Goal: Task Accomplishment & Management: Use online tool/utility

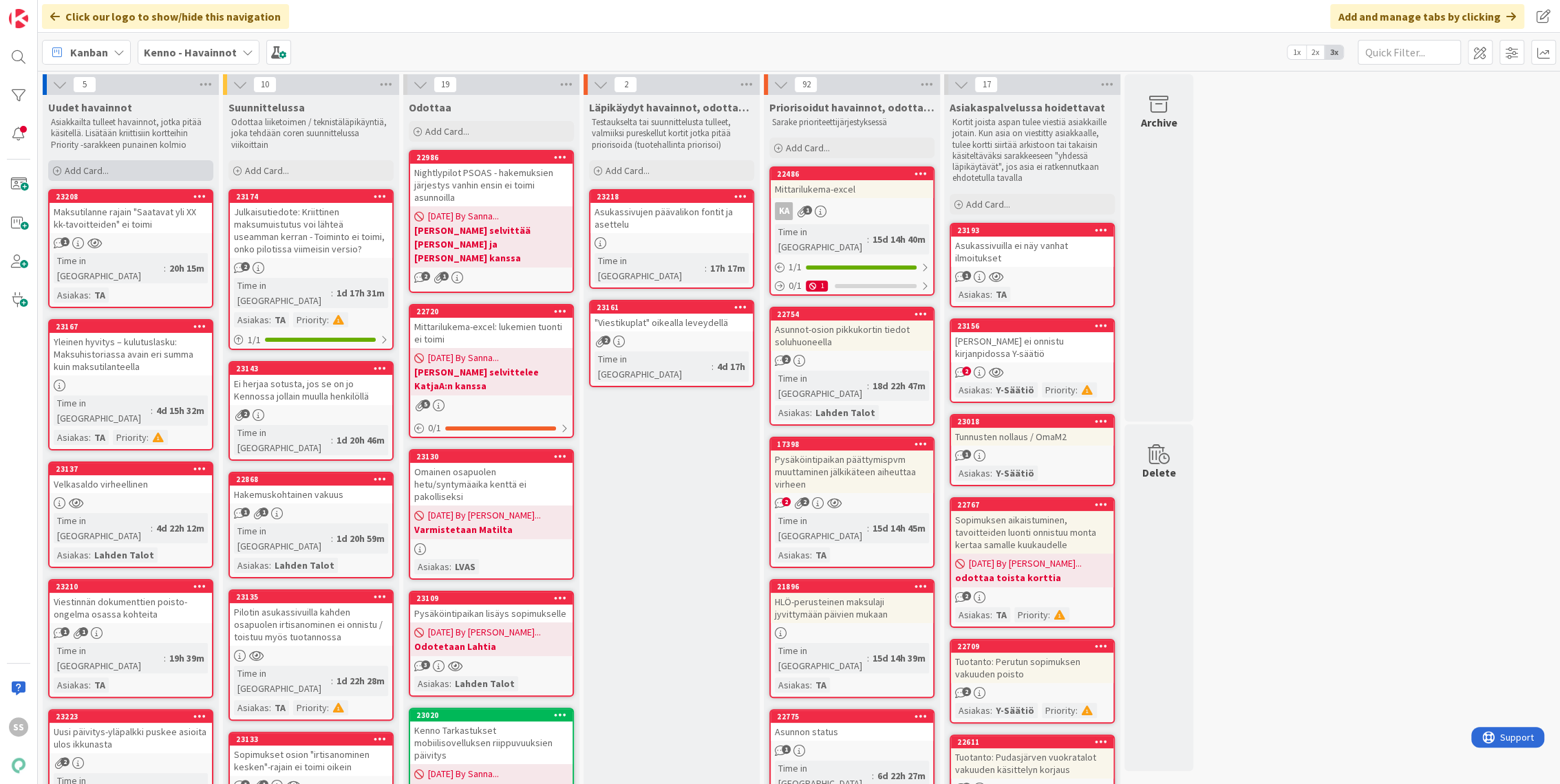
click at [102, 173] on span "Add Card..." at bounding box center [86, 171] width 44 height 13
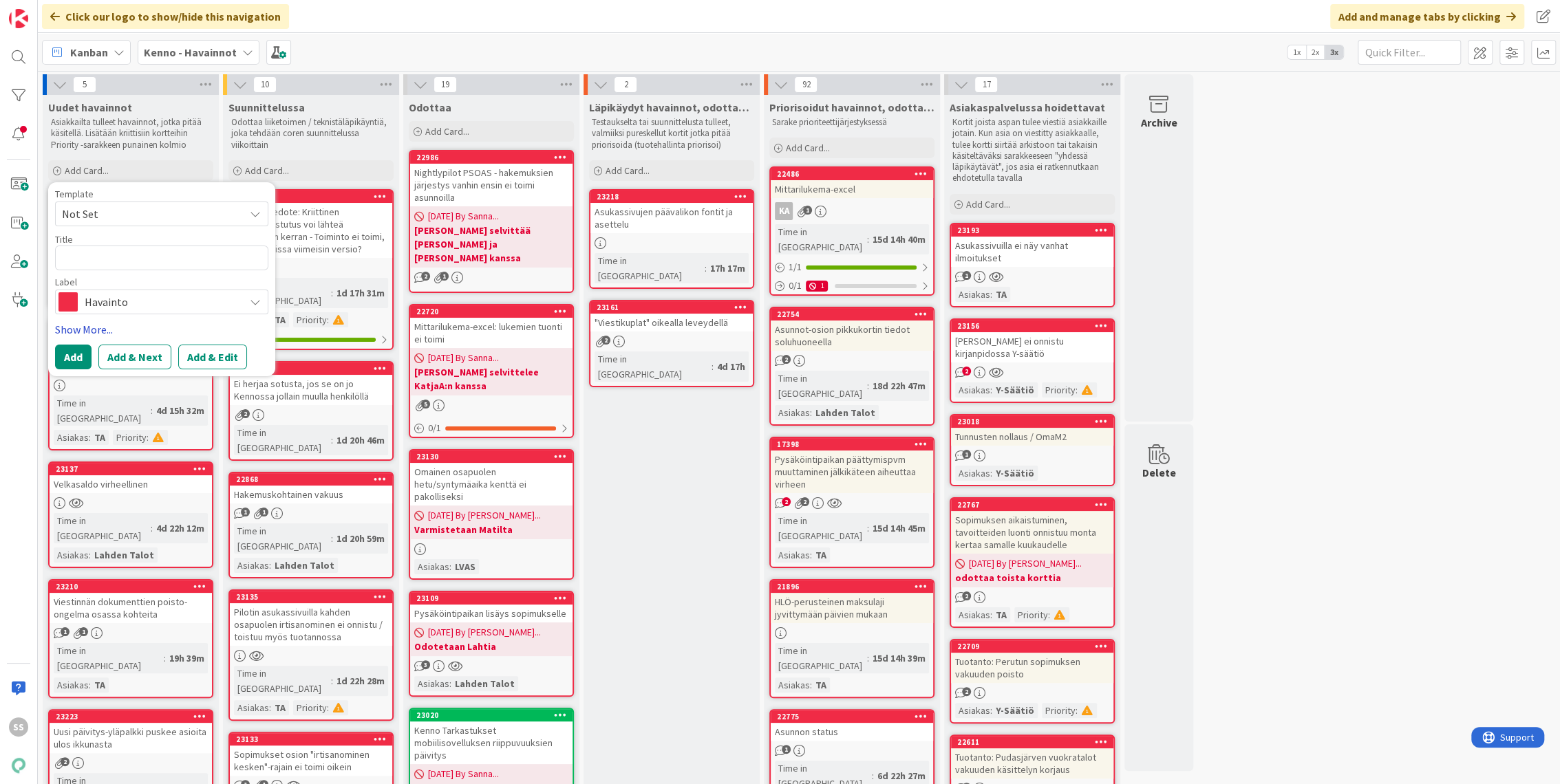
type textarea "x"
type textarea "H"
type textarea "x"
type textarea "Hu"
type textarea "x"
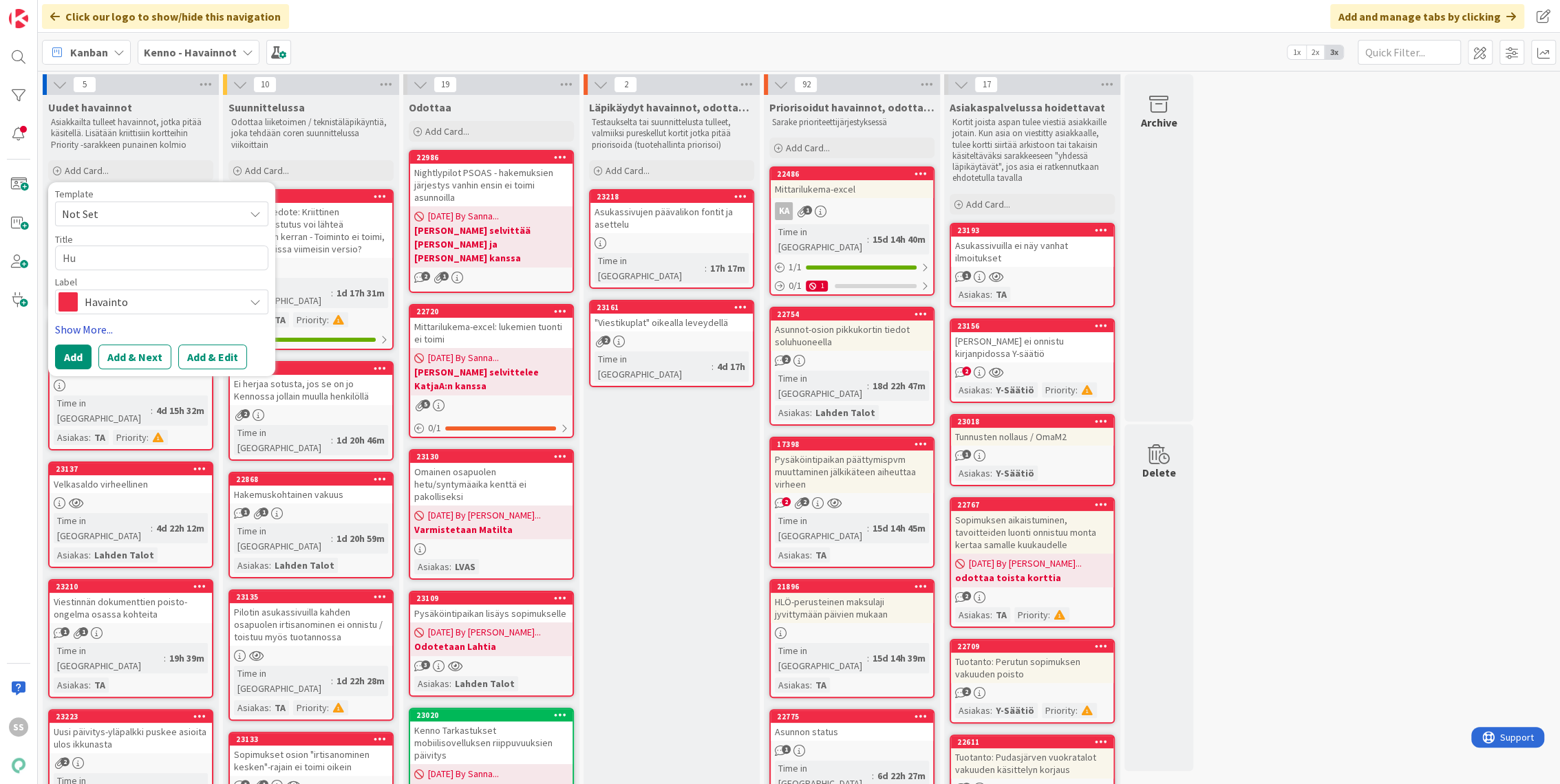
type textarea "Huo"
type textarea "x"
type textarea "Huol"
type textarea "x"
type textarea "Huolt"
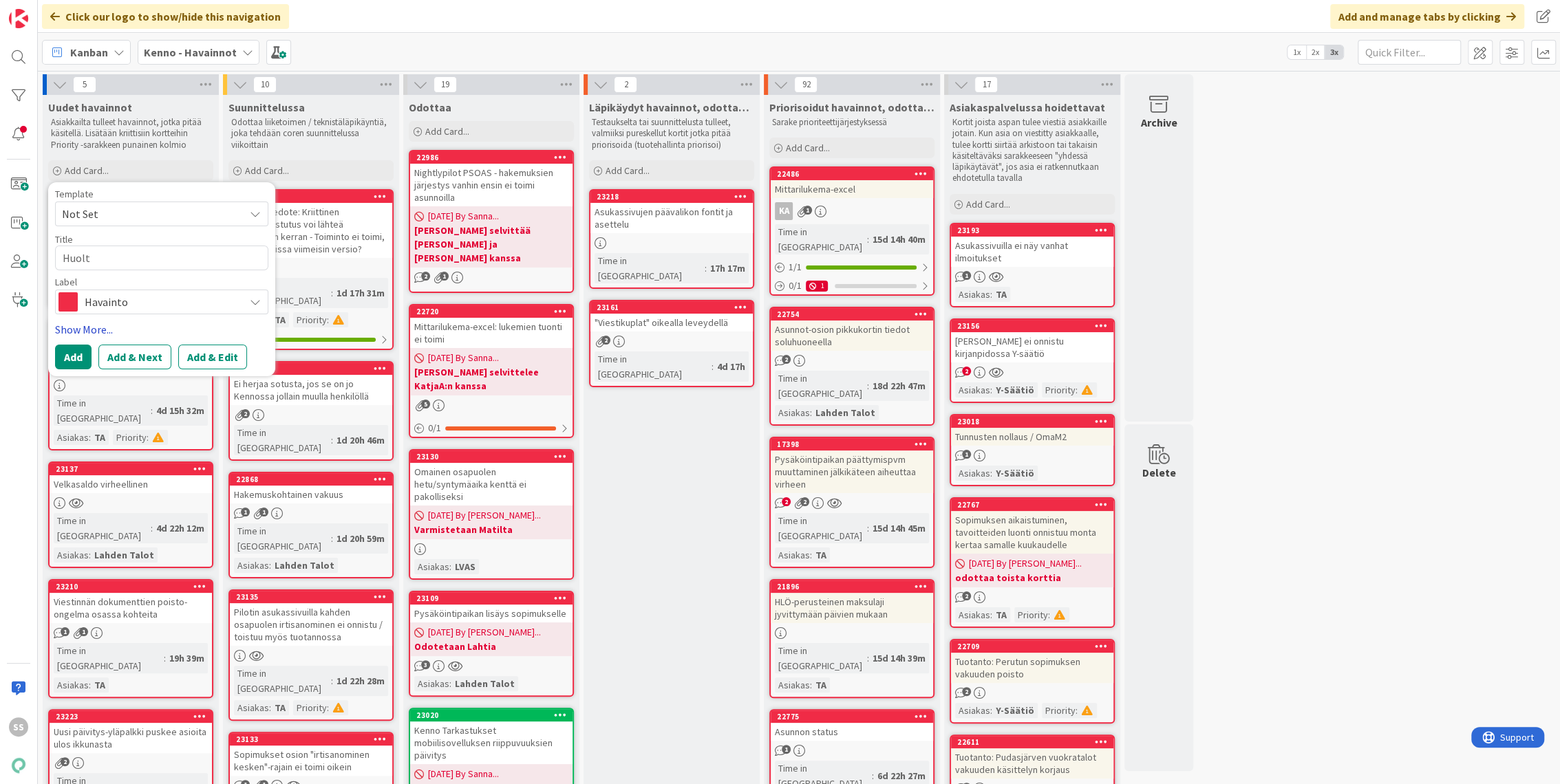
type textarea "x"
type textarea "Huoltaj"
type textarea "x"
type textarea "Huoltaja"
type textarea "x"
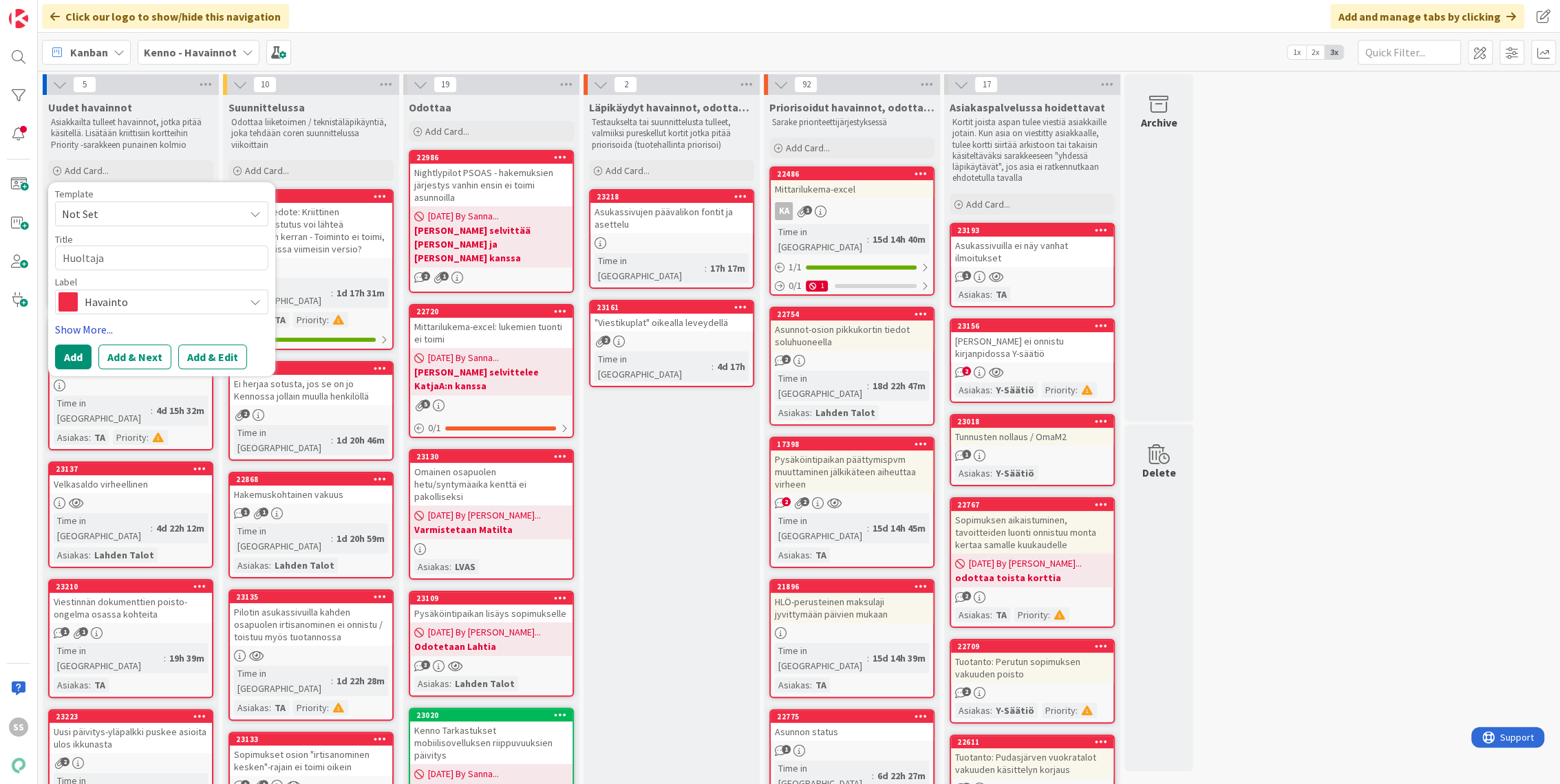
type textarea "Huoltajan"
type textarea "x"
type textarea "Huoltajan t"
type textarea "x"
type textarea "Huoltajan ty"
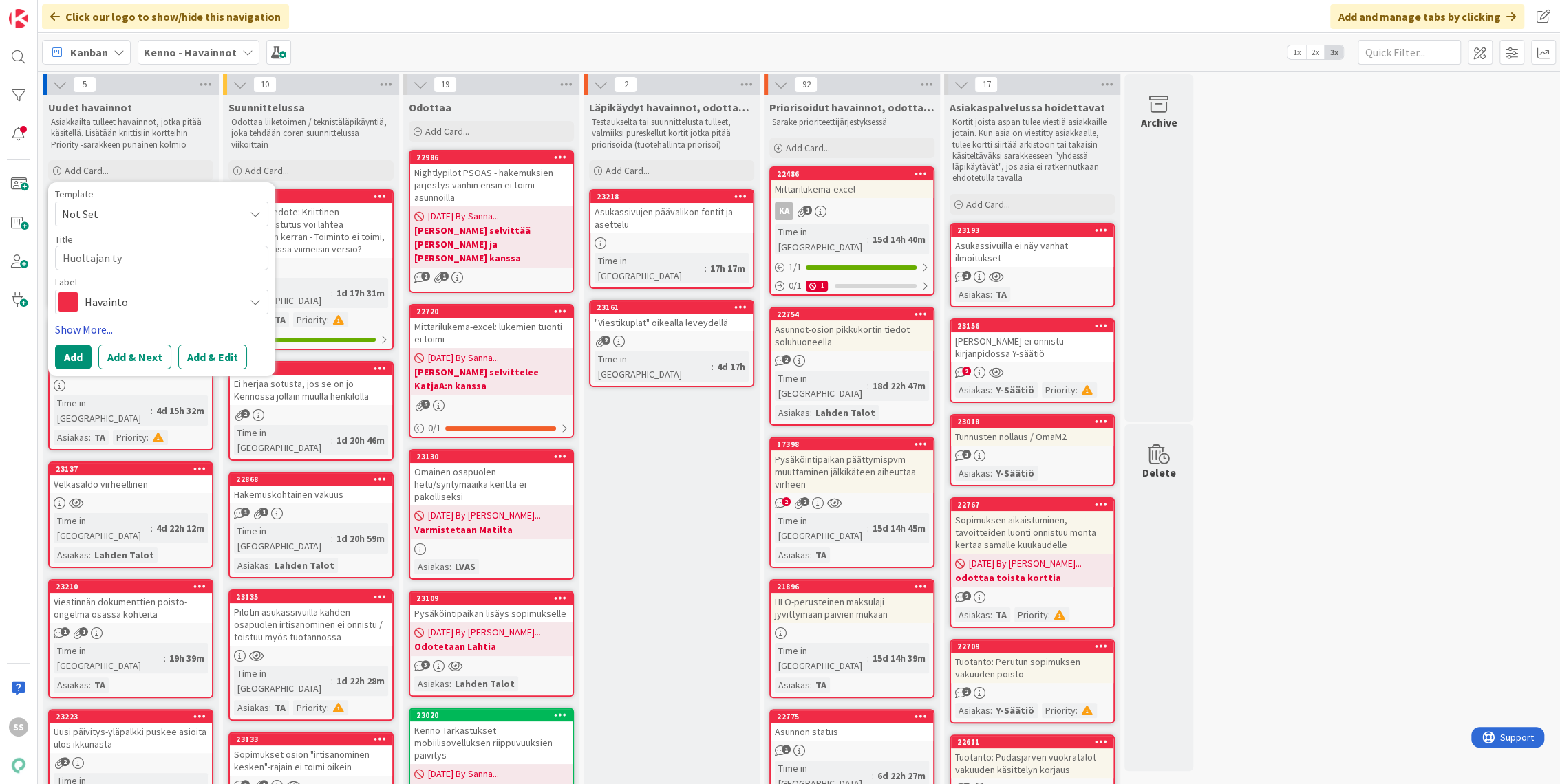
type textarea "x"
type textarea "Huoltajan tyu"
type textarea "x"
type textarea "Huoltajan tyuö"
type textarea "x"
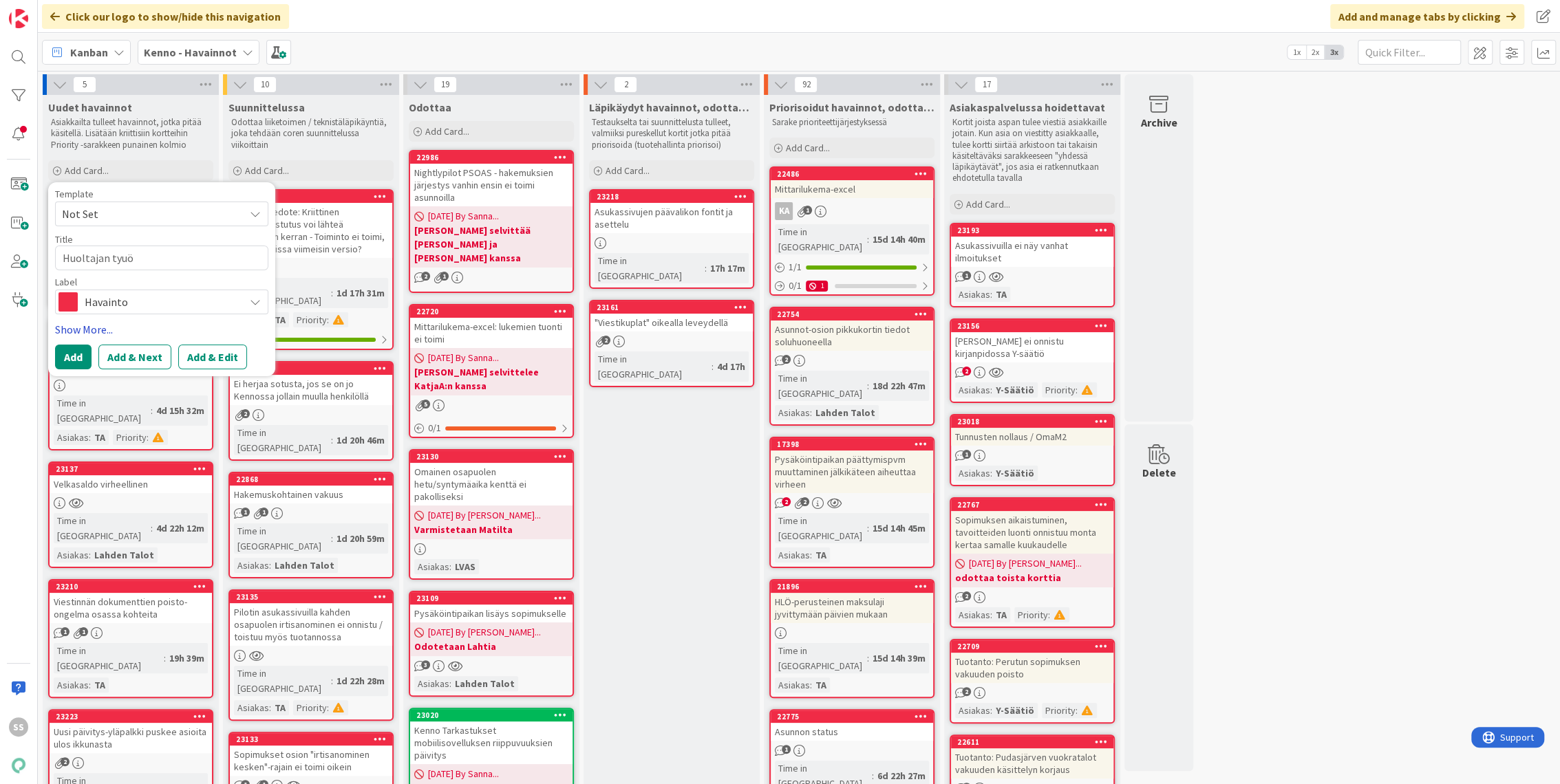
type textarea "Huoltajan tyuöt"
type textarea "x"
type textarea "Huoltajan tyuö"
type textarea "x"
type textarea "Huoltajan tyu"
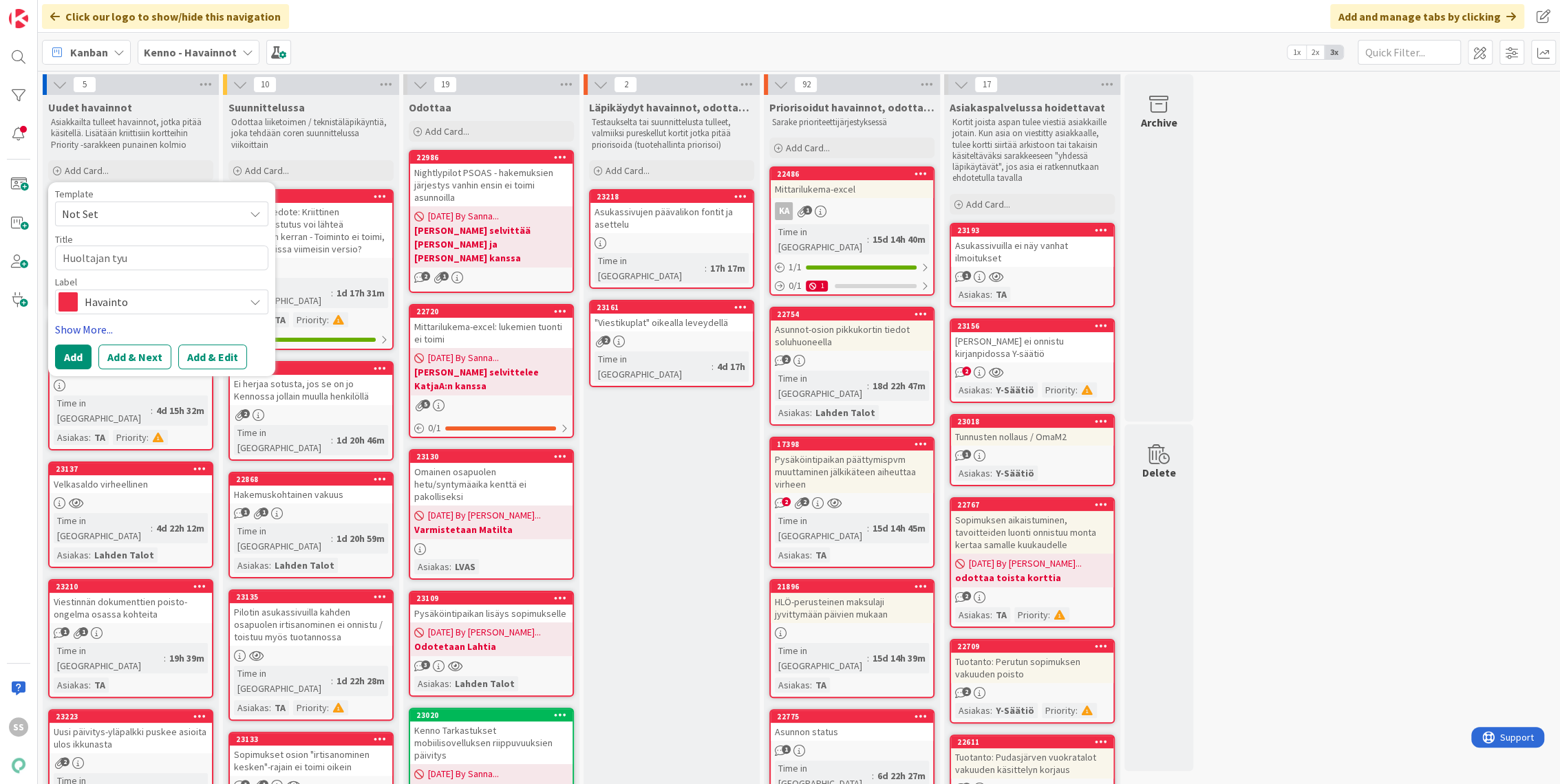
type textarea "x"
type textarea "Huoltajan ty"
type textarea "x"
type textarea "Huoltajan työ"
type textarea "x"
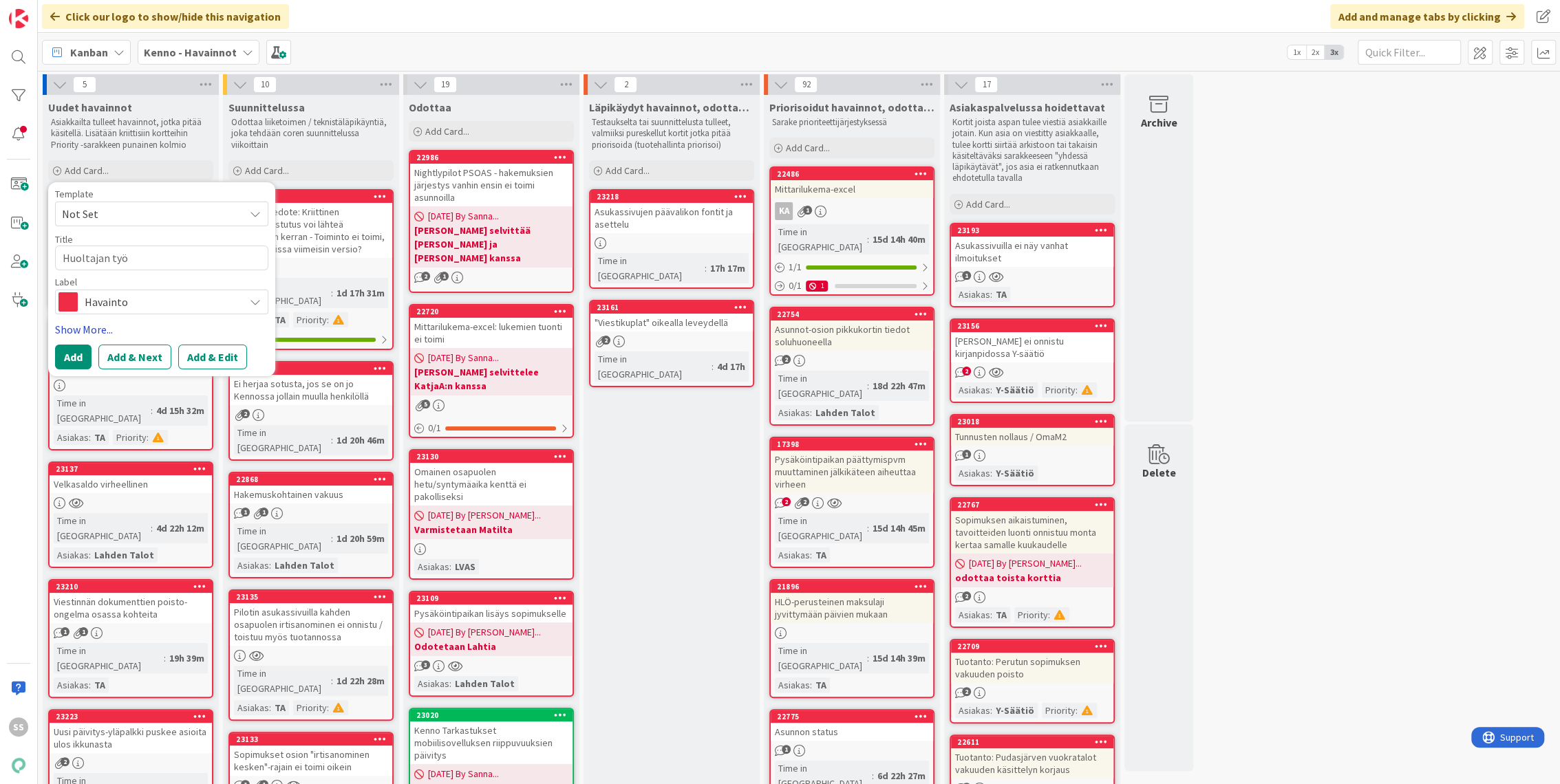
type textarea "Huoltajan työt"
type textarea "x"
type textarea "Huoltajan työti"
type textarea "x"
type textarea "Huoltajan työtil"
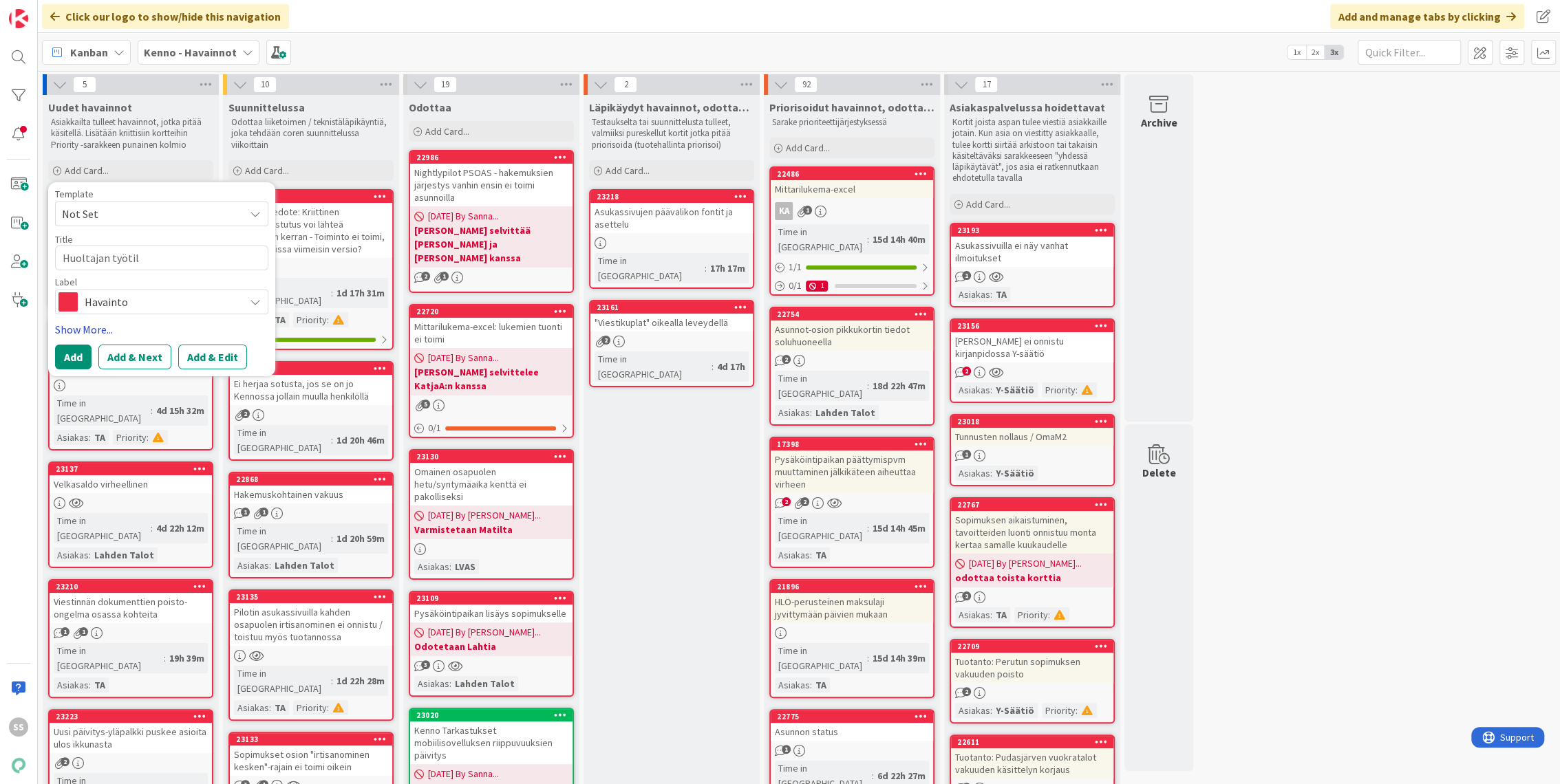
type textarea "x"
type textarea "Huoltajan työtila"
type textarea "x"
type textarea "Huoltajan työtilan"
type textarea "x"
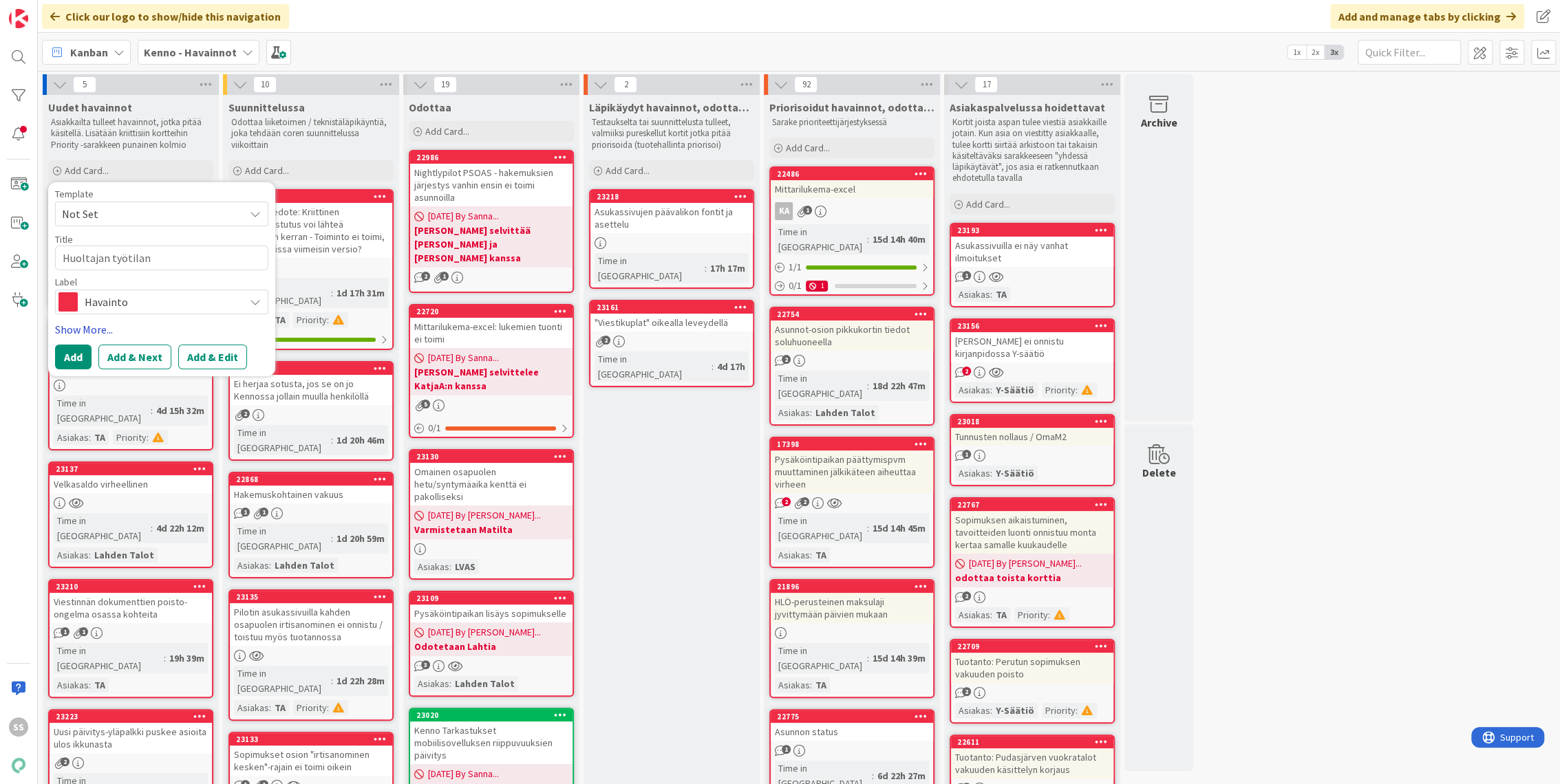
type textarea "Huoltajan työtilann"
type textarea "x"
type textarea "Huoltajan työtilann-"
type textarea "x"
type textarea "Huoltajan työtilann"
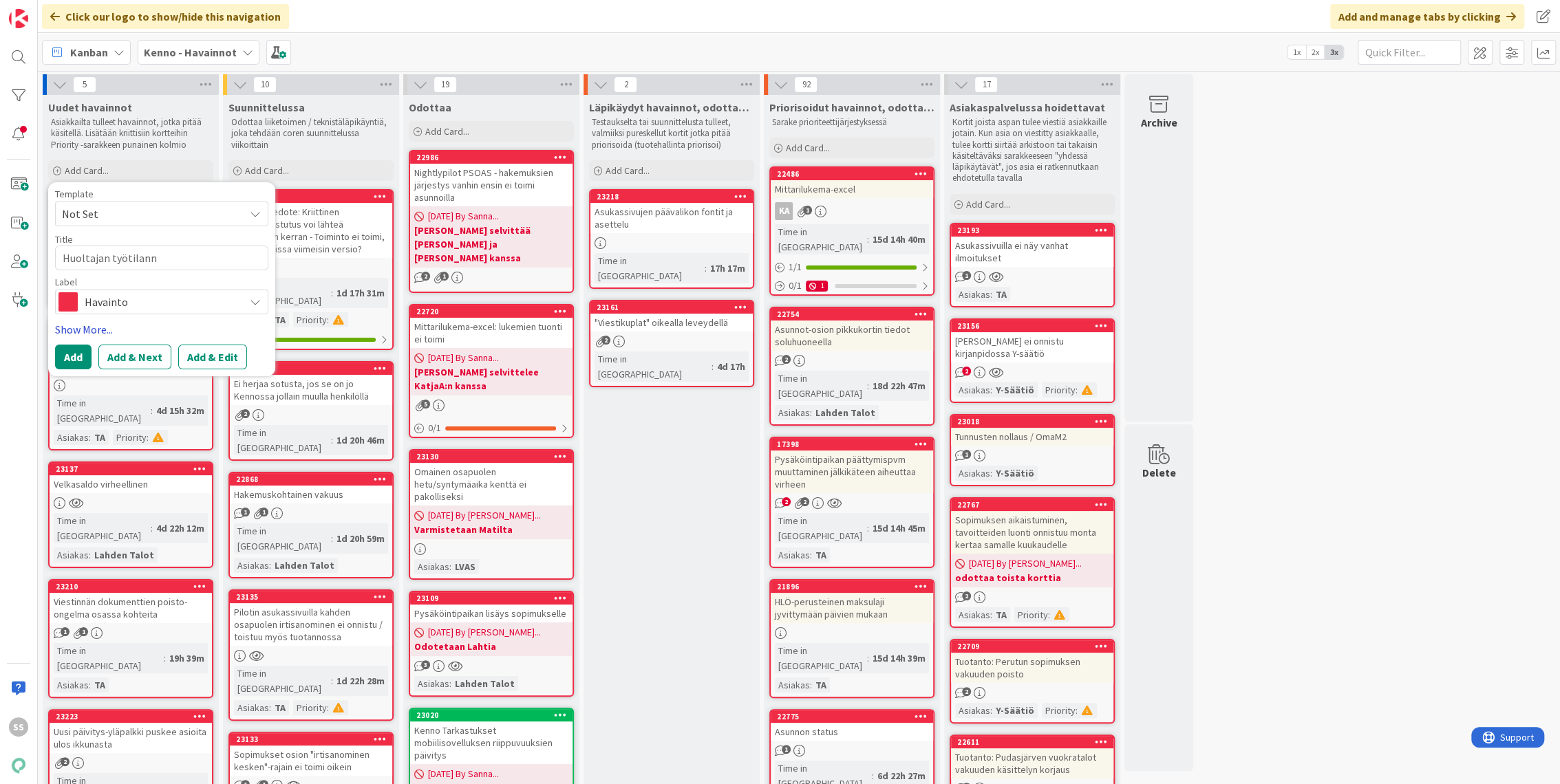
type textarea "x"
type textarea "Huoltajan työtilanne"
type textarea "x"
type textarea "Huoltajan työtilanne-"
type textarea "x"
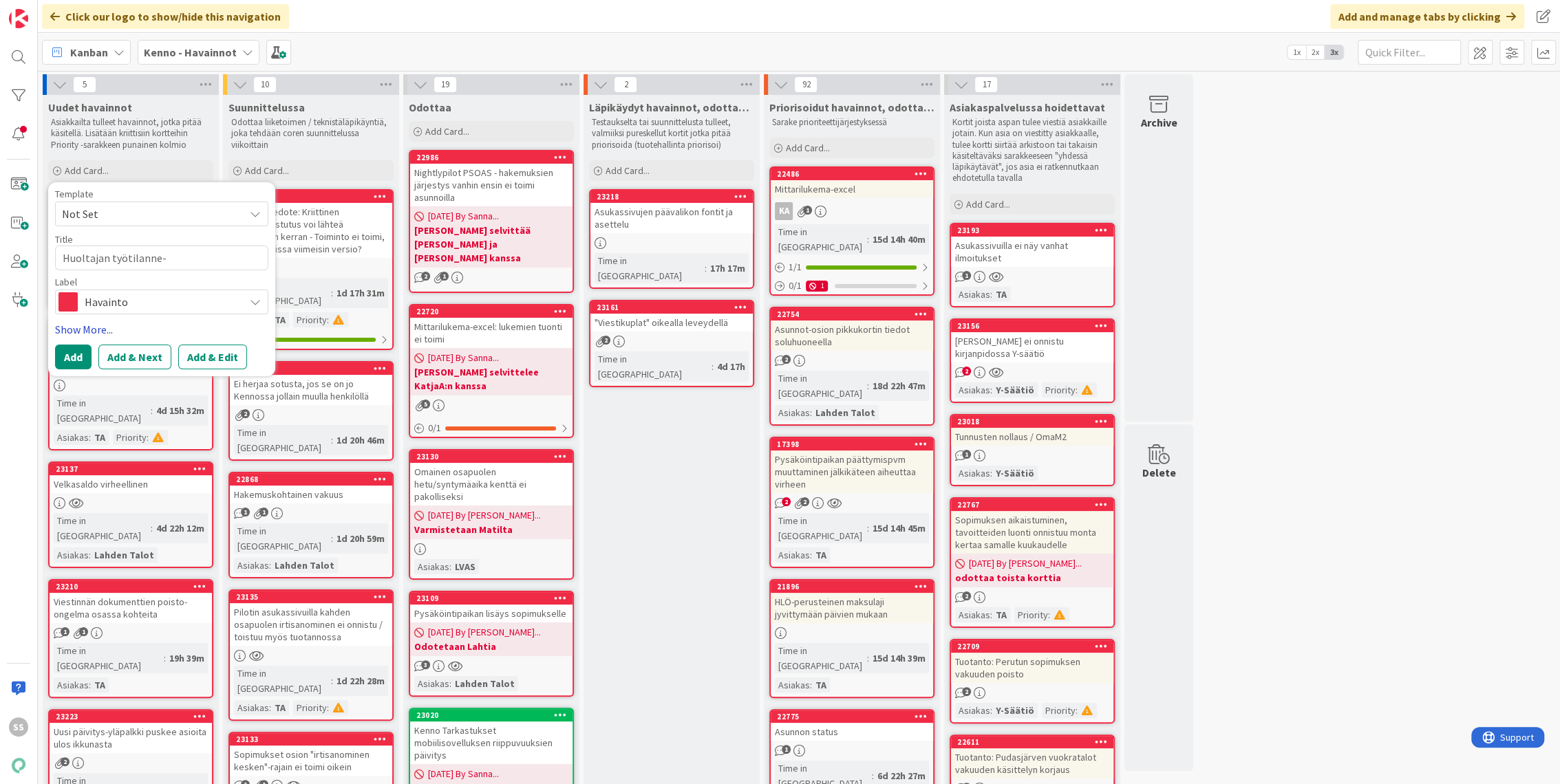
type textarea "Huoltajan työtilanne-k"
type textarea "x"
type textarea "Huoltajan työtilanne-ke"
type textarea "x"
type textarea "Huoltajan työtilanne-ken"
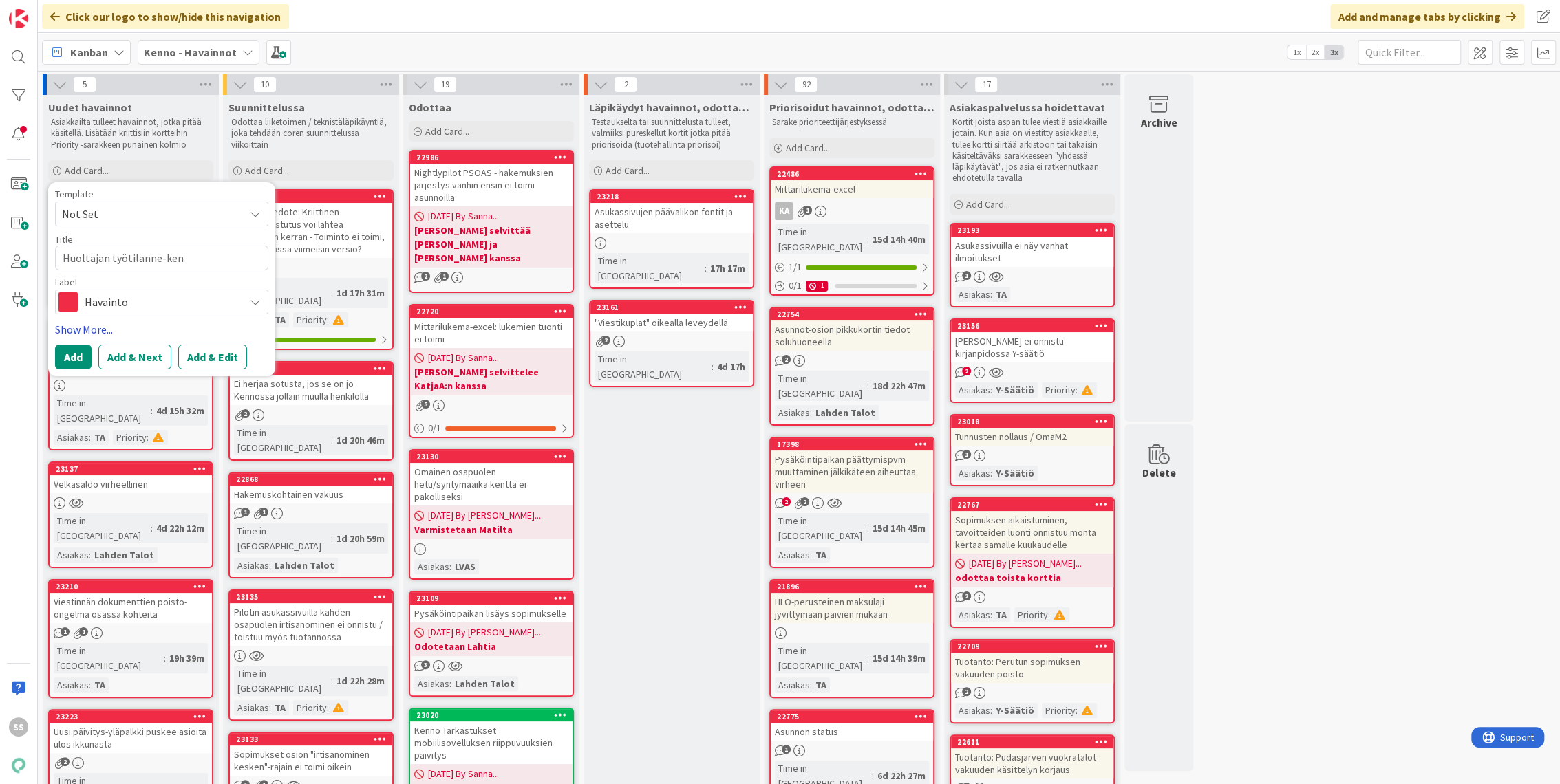
type textarea "x"
type textarea "Huoltajan työtilanne-kent"
type textarea "x"
type textarea "Huoltajan työtilanne-kentt"
type textarea "x"
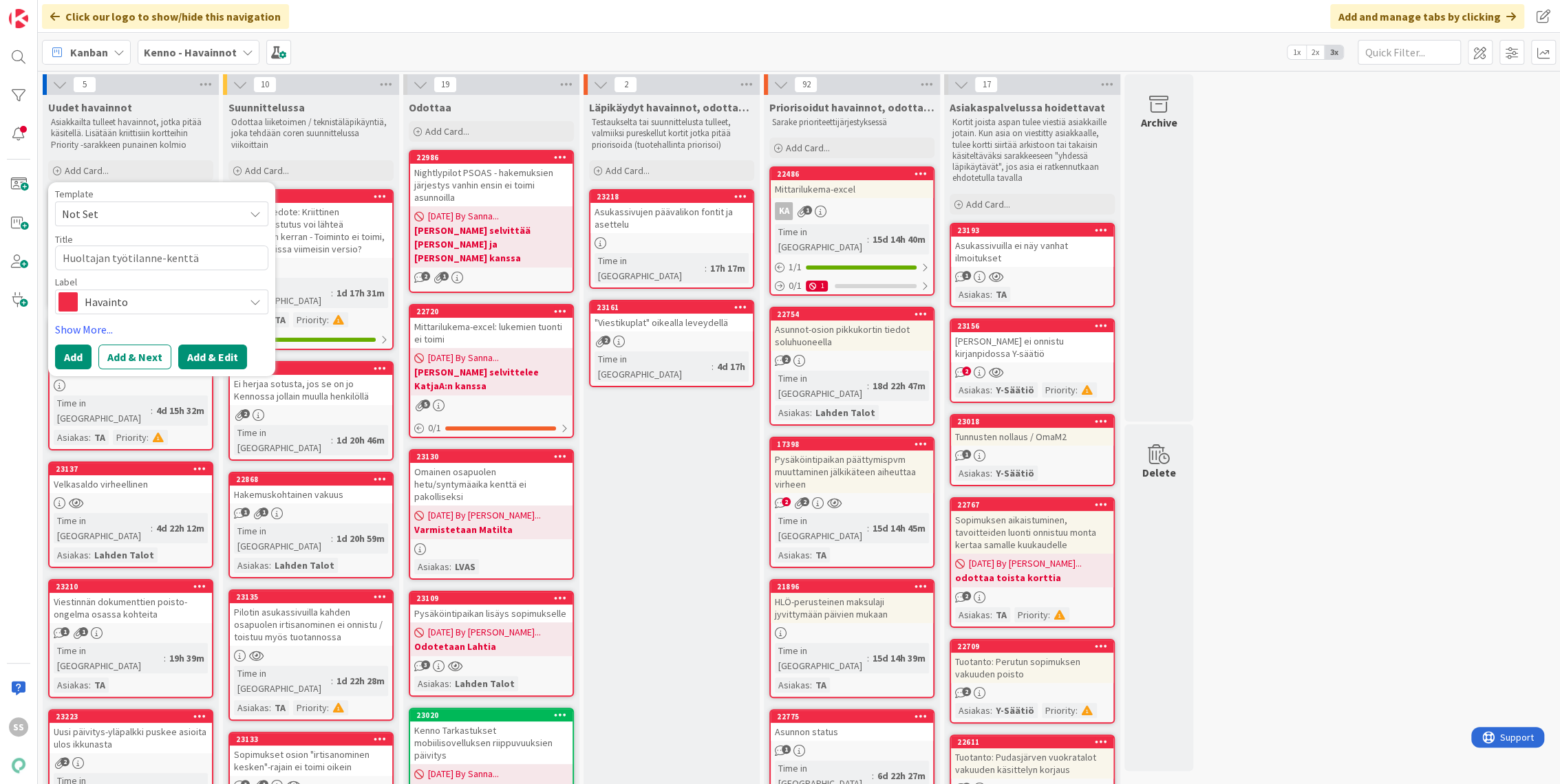
type textarea "Huoltajan työtilanne-kenttä"
click at [233, 351] on button "Add & Edit" at bounding box center [213, 357] width 69 height 25
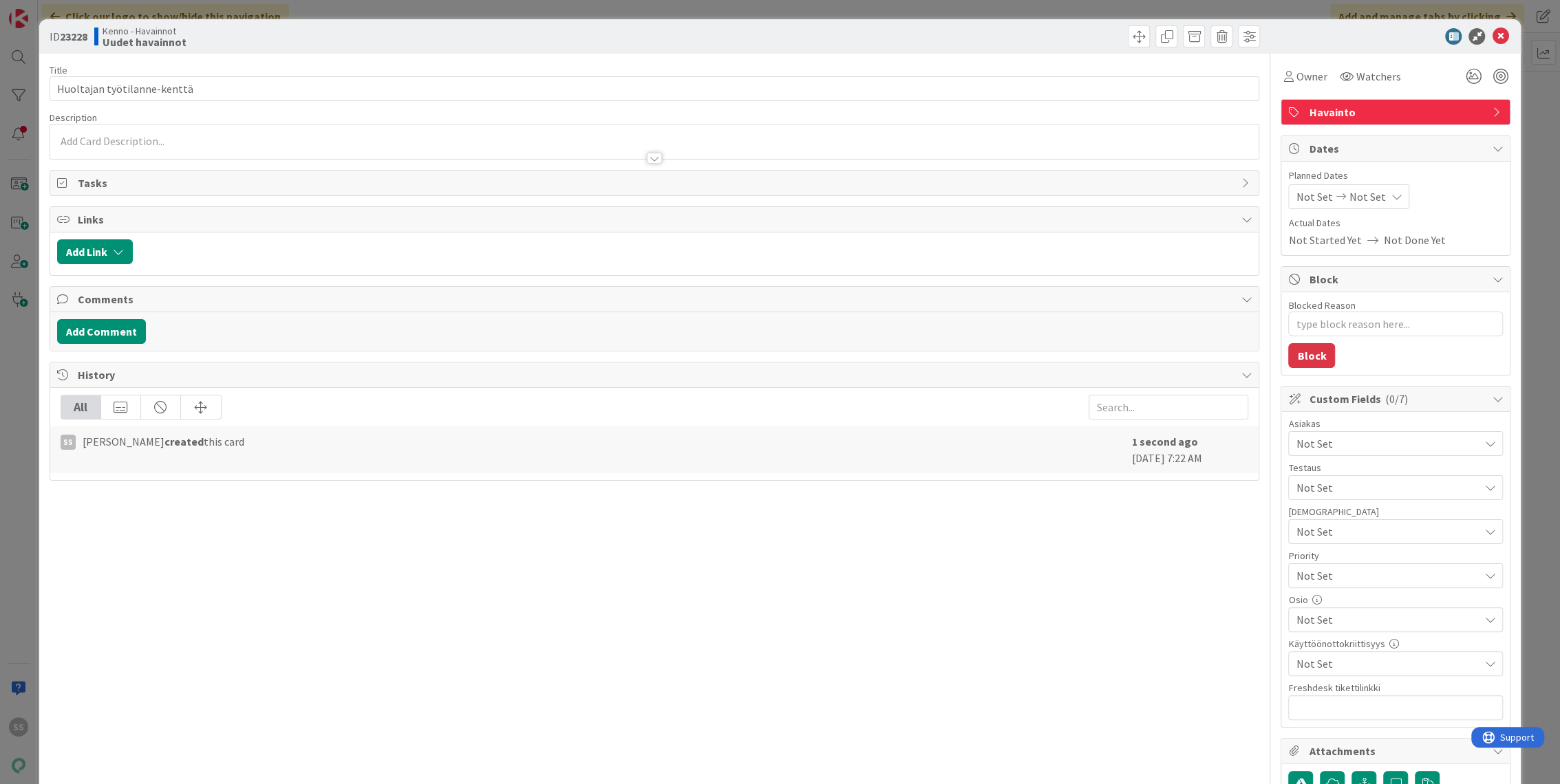
click at [182, 146] on div at bounding box center [654, 152] width 1209 height 15
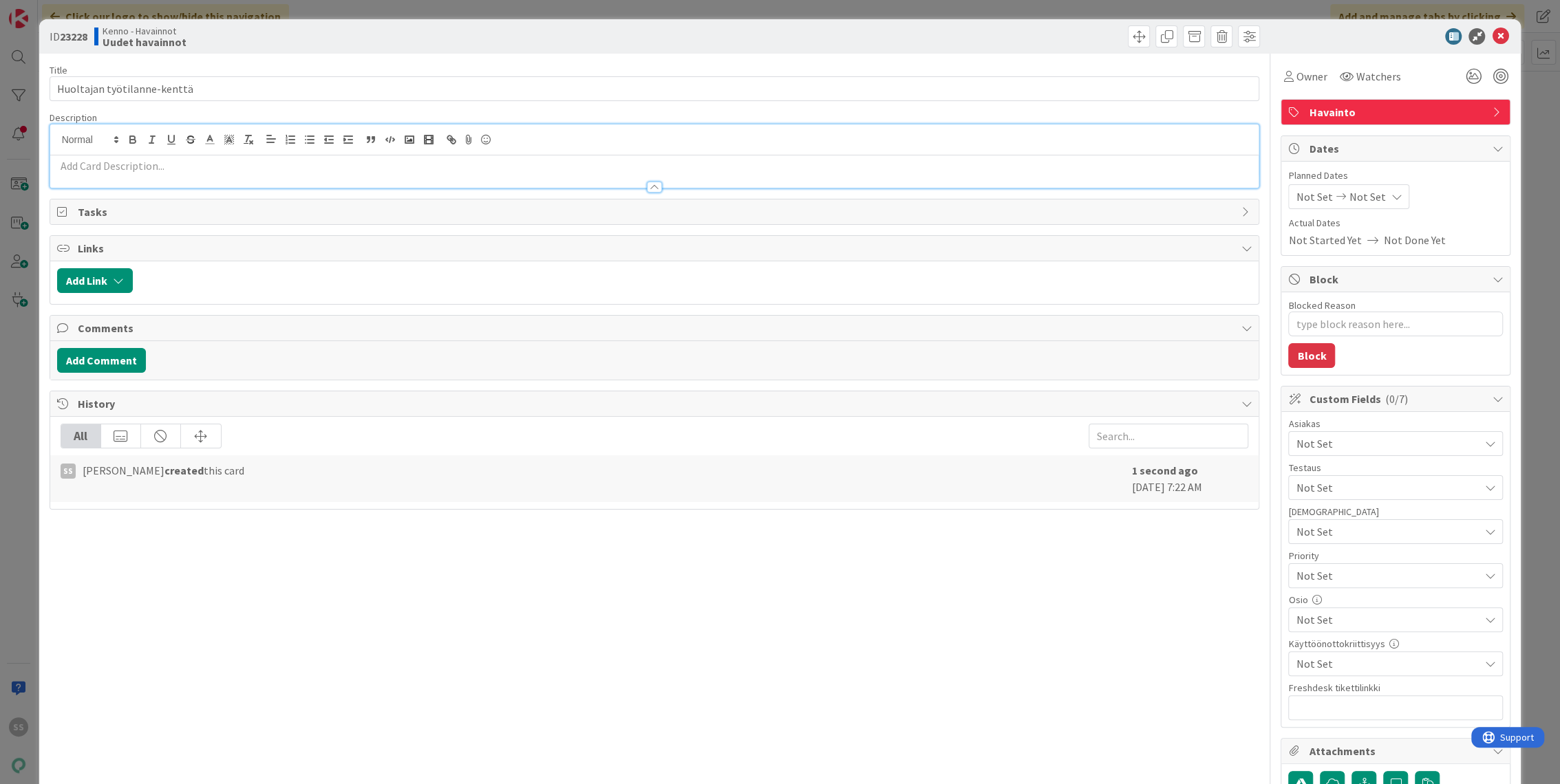
click at [186, 162] on p at bounding box center [655, 166] width 1195 height 15
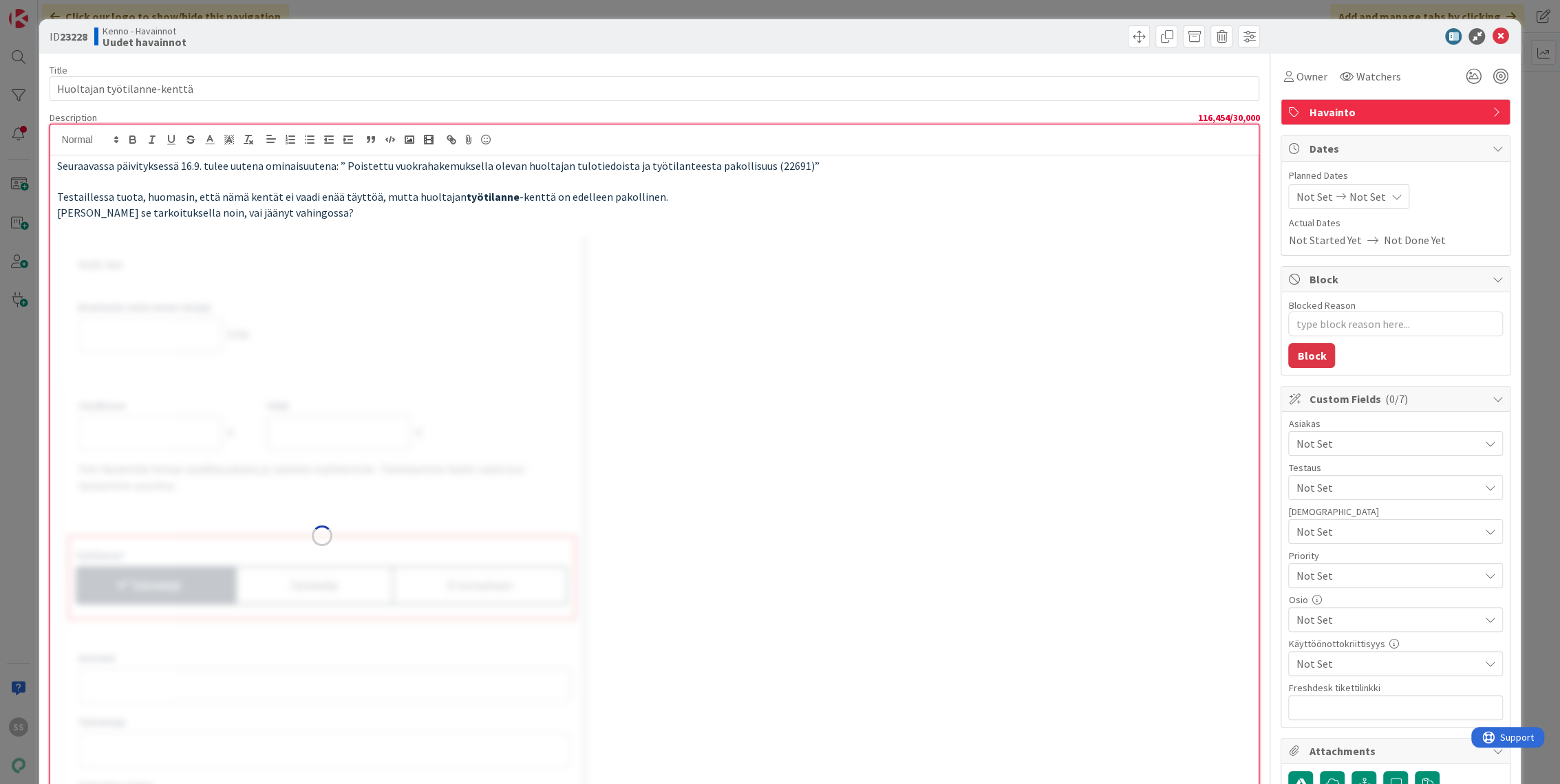
click at [1358, 89] on div "Owner Watchers Havainto Dates Planned Dates Not Set Not Set Actual Dates Not St…" at bounding box center [1395, 677] width 230 height 1247
click at [1364, 77] on span "Watchers" at bounding box center [1377, 76] width 45 height 16
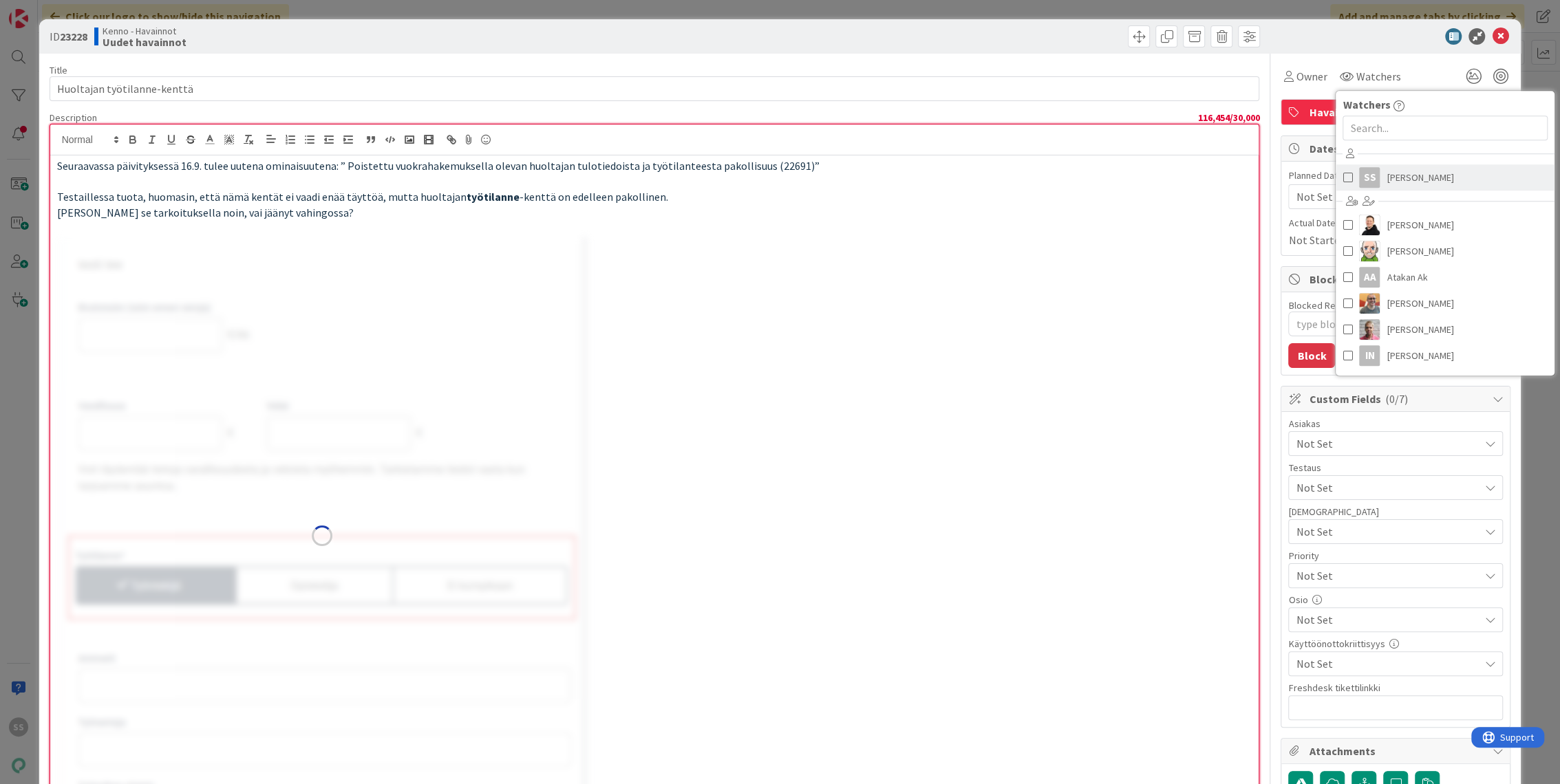
click at [1390, 182] on span "Sonja Sainio" at bounding box center [1419, 177] width 66 height 21
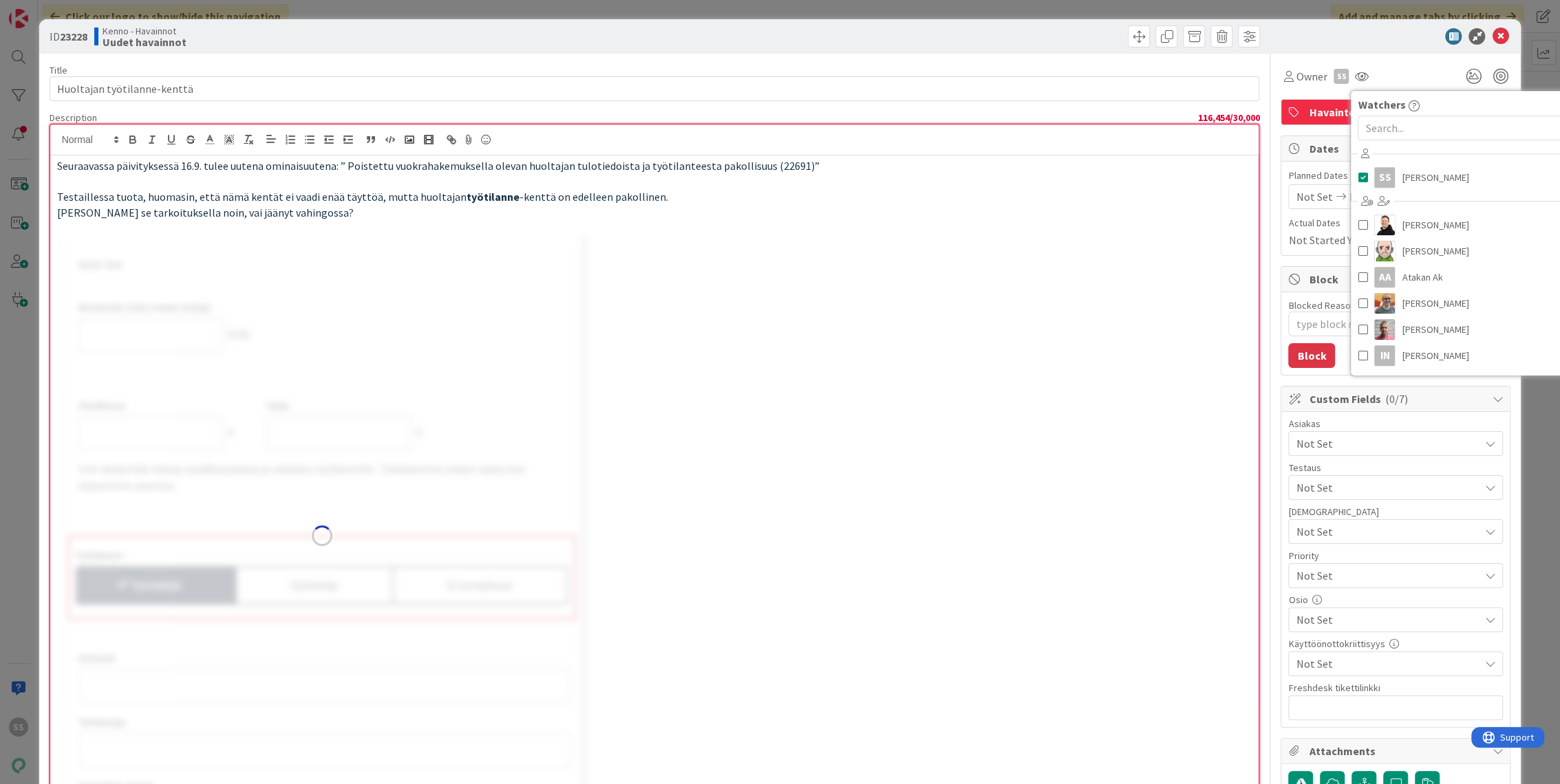
click at [1173, 266] on div "Seuraavassa päivityksessä 16.9. tulee uutena ominaisuutena: ” Poistettu vuokrah…" at bounding box center [654, 502] width 1209 height 694
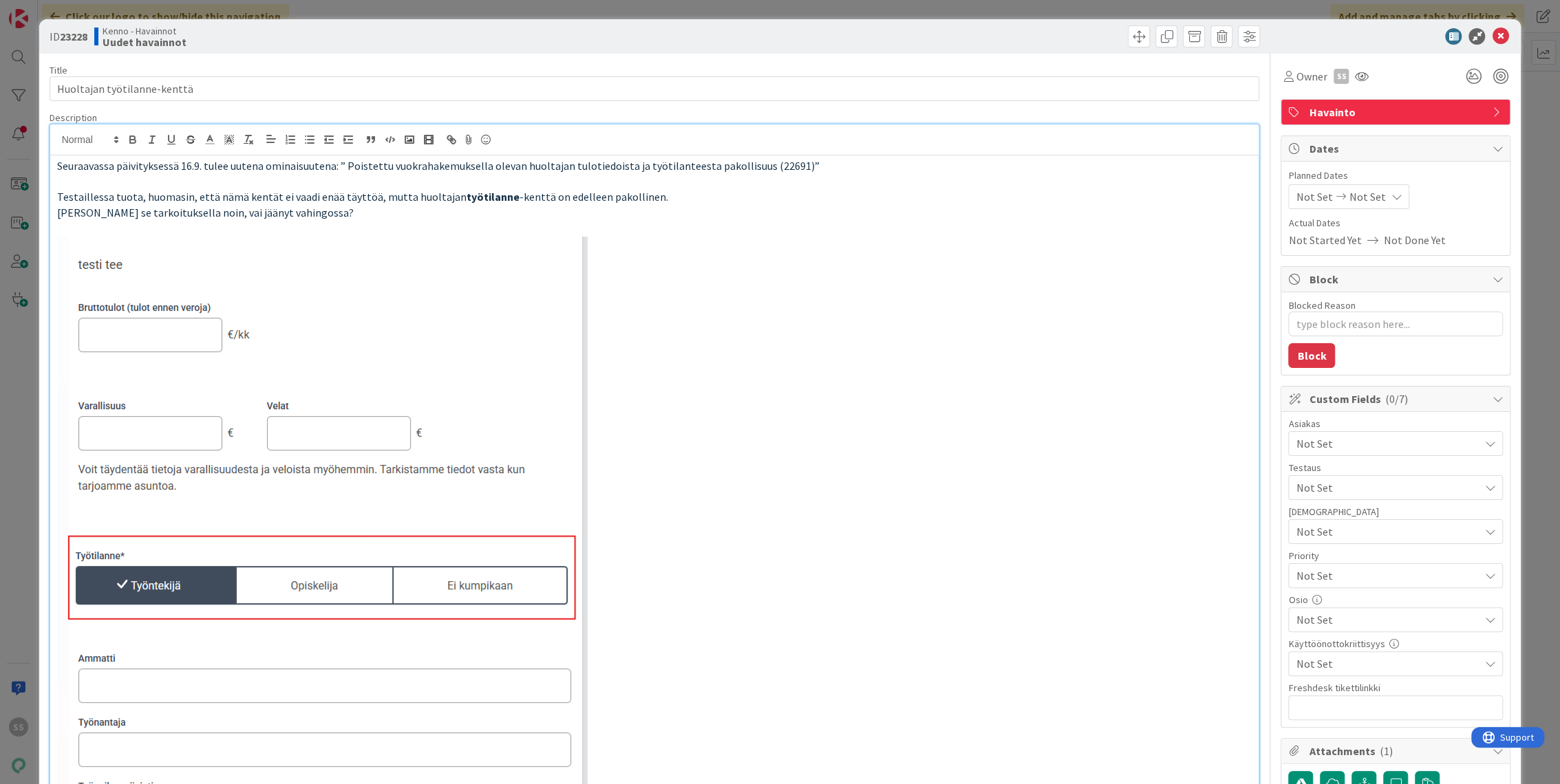
click at [1347, 445] on span "Not Set" at bounding box center [1386, 444] width 183 height 16
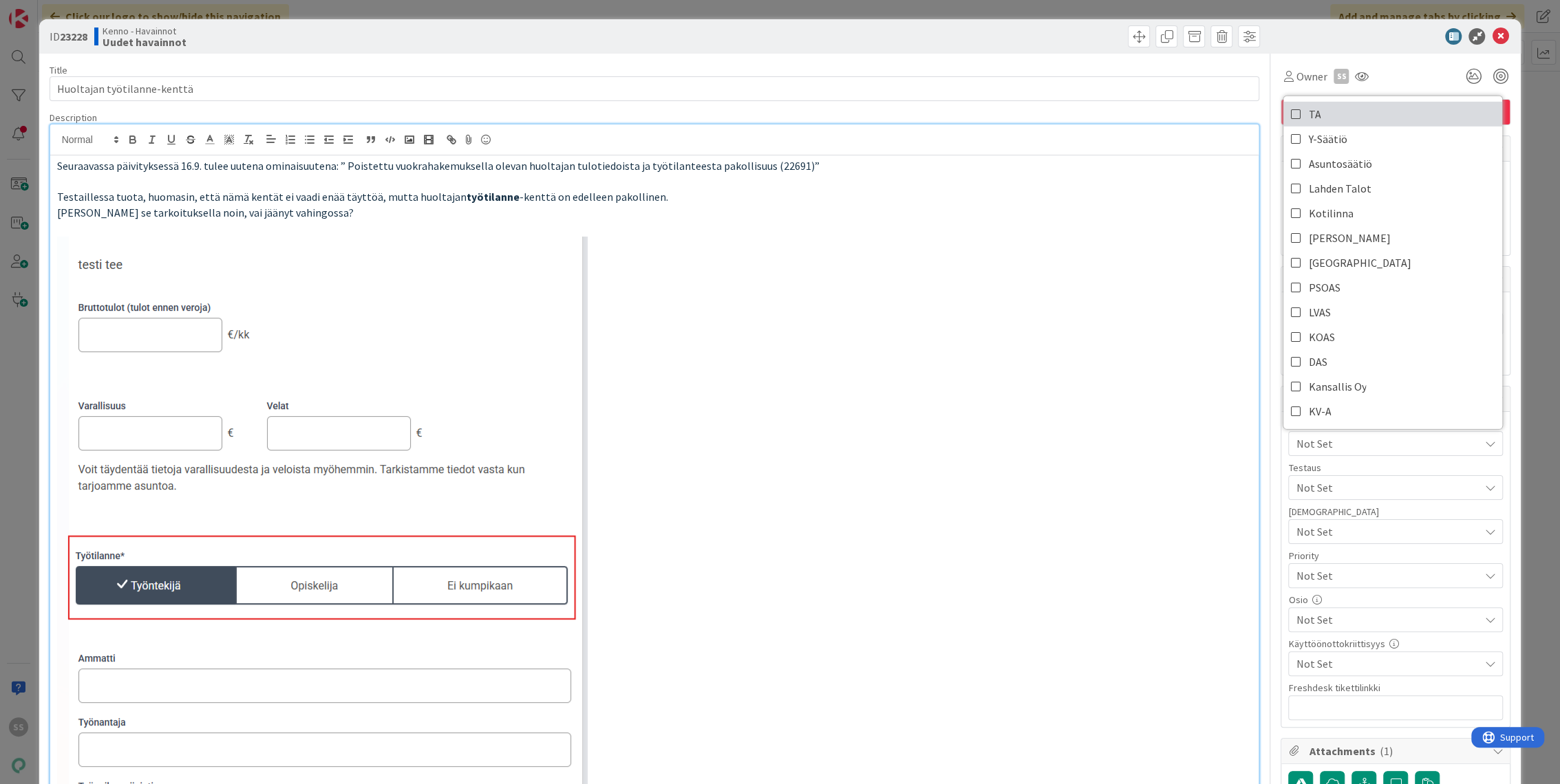
click at [1323, 117] on link "TA" at bounding box center [1393, 114] width 219 height 25
click at [941, 321] on p at bounding box center [655, 536] width 1195 height 598
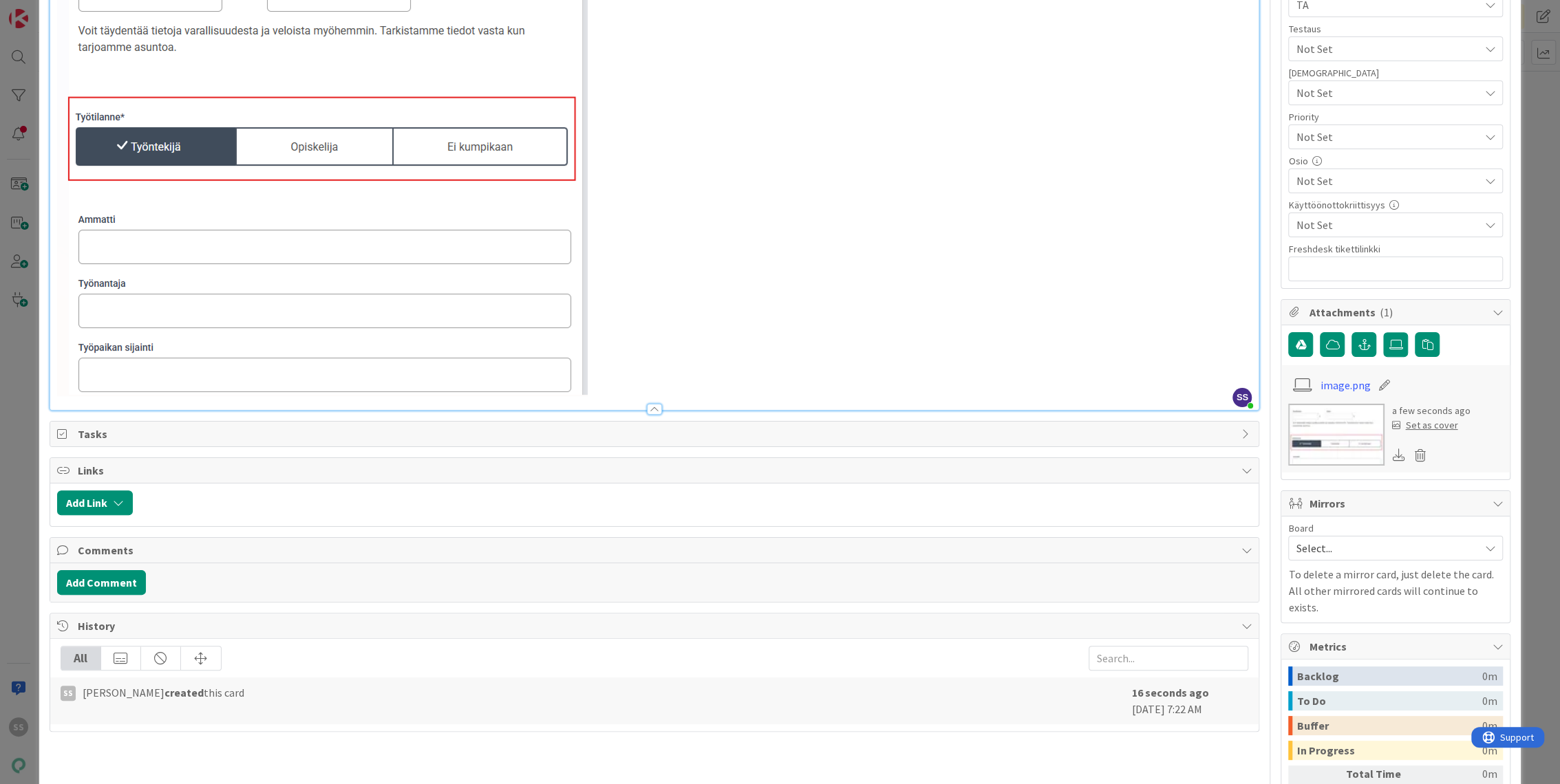
scroll to position [535, 0]
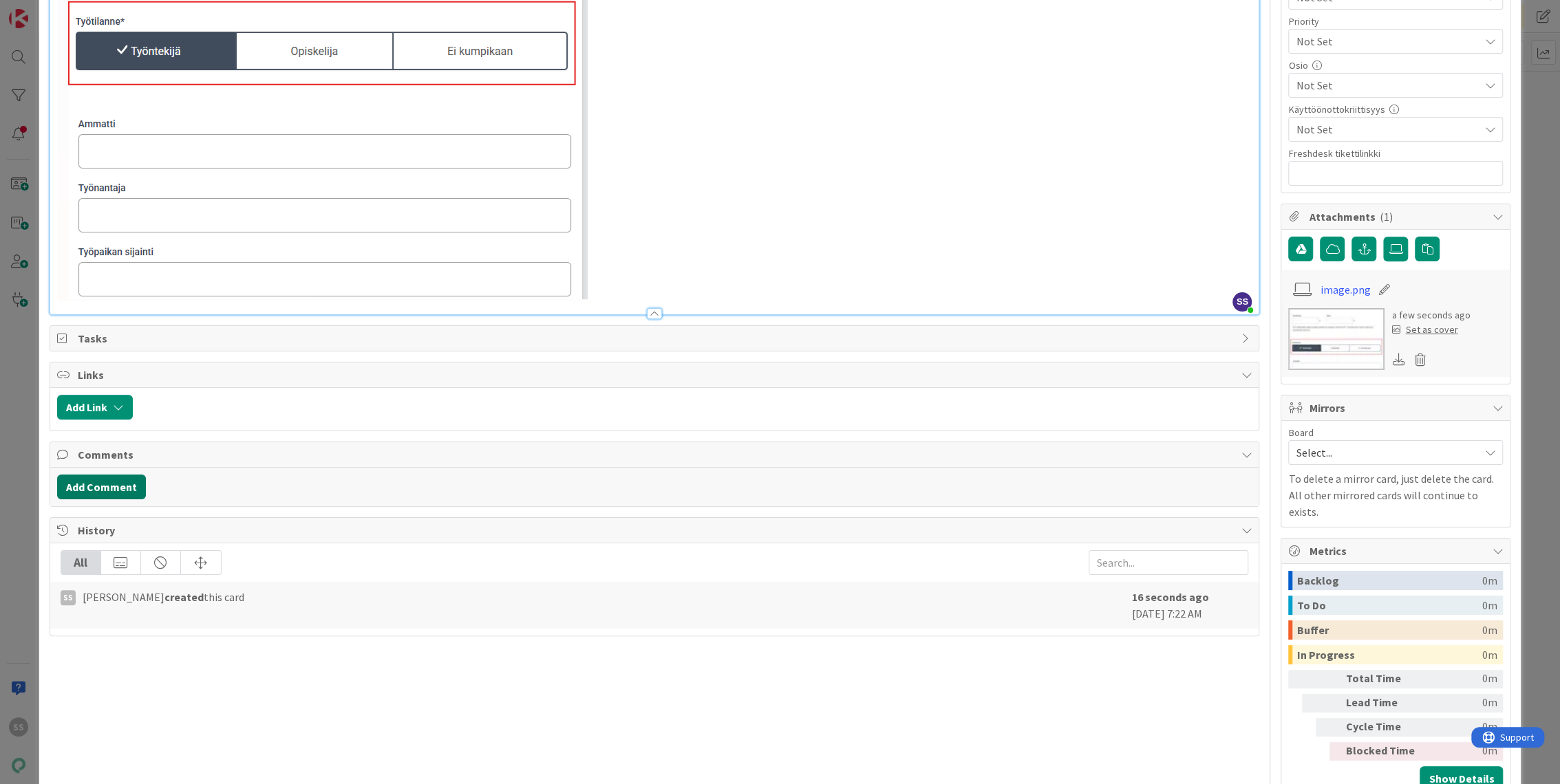
click at [113, 487] on button "Add Comment" at bounding box center [102, 487] width 89 height 25
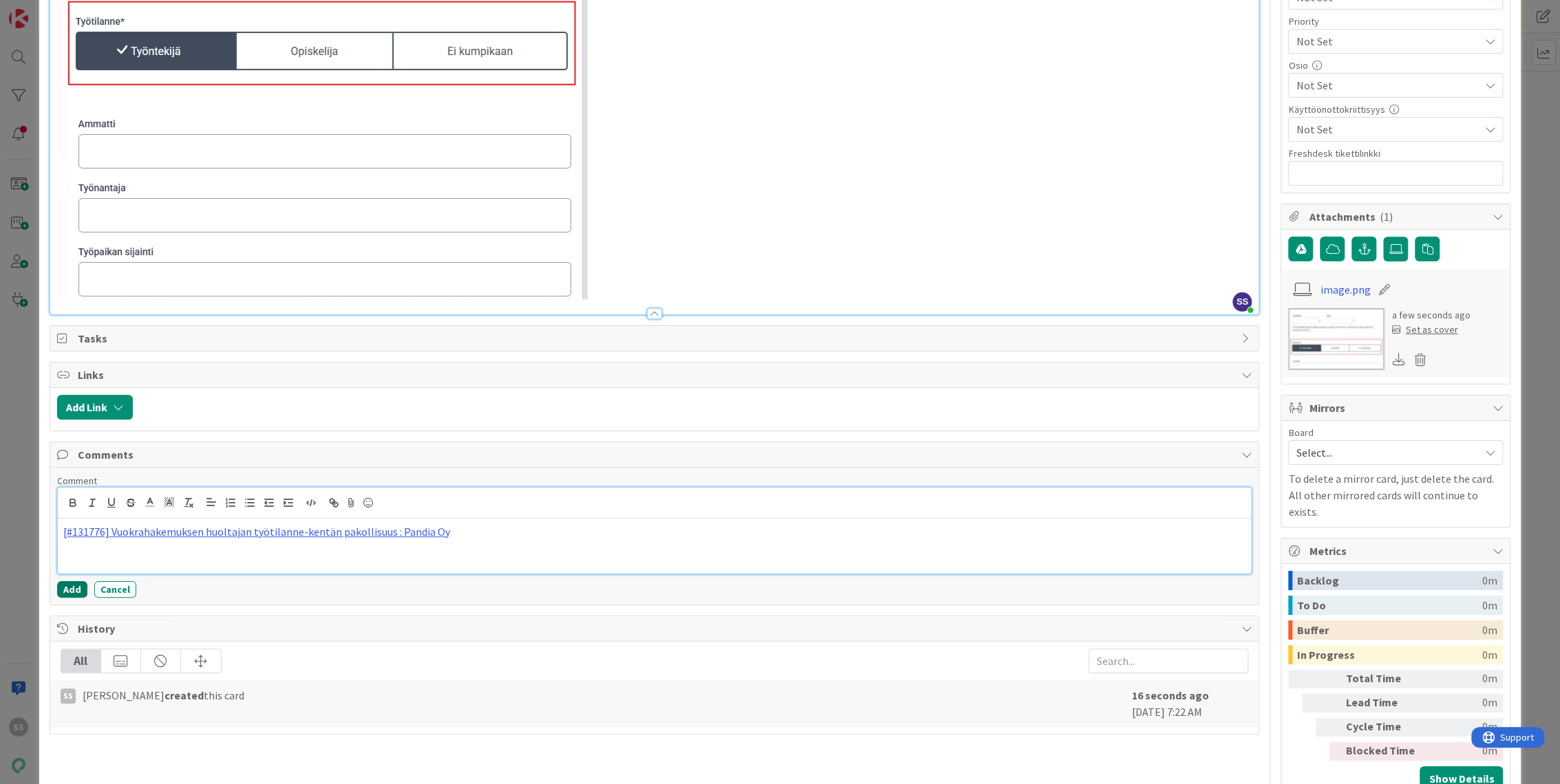
click at [72, 585] on button "Add" at bounding box center [72, 589] width 30 height 16
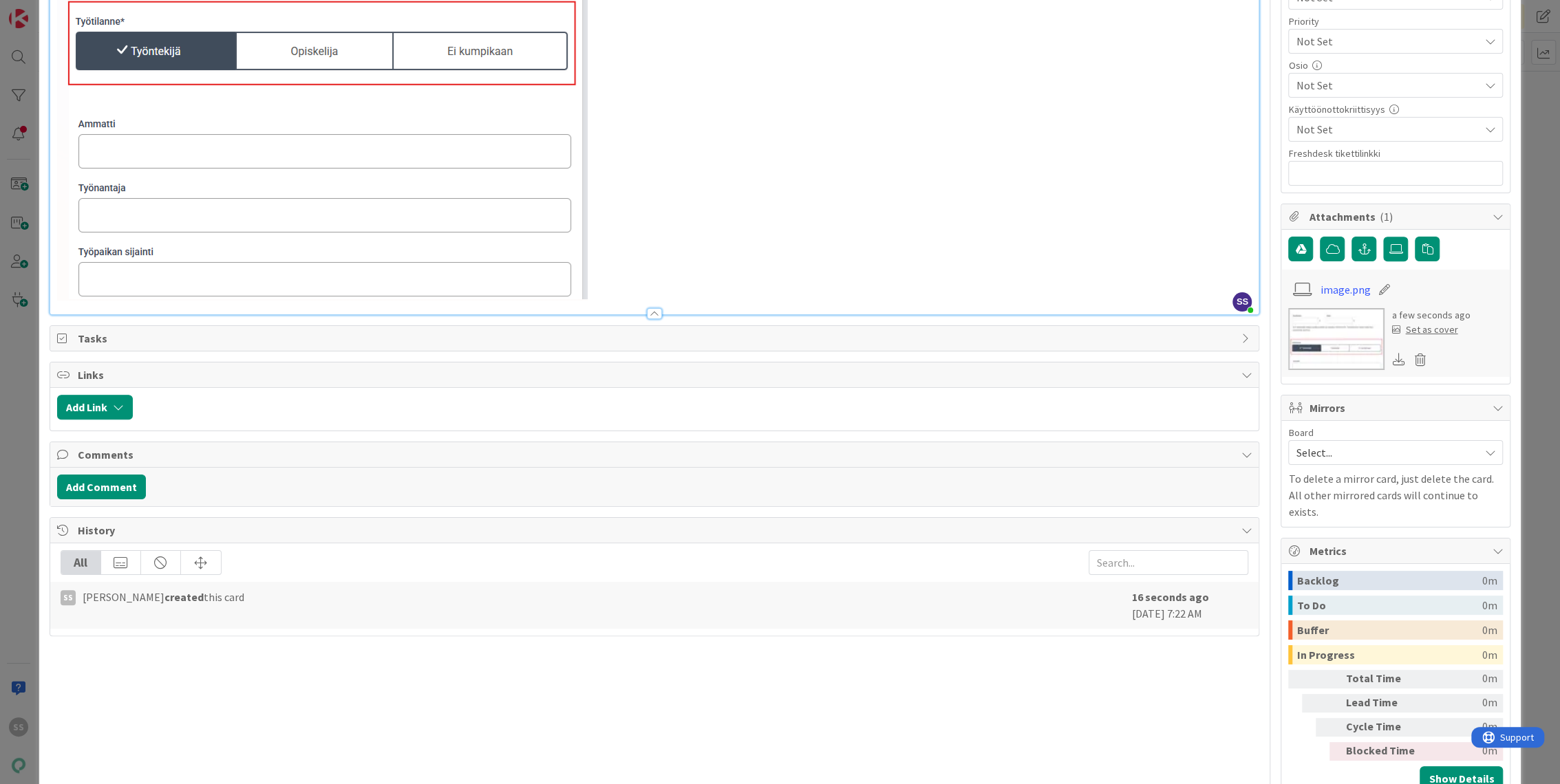
type textarea "x"
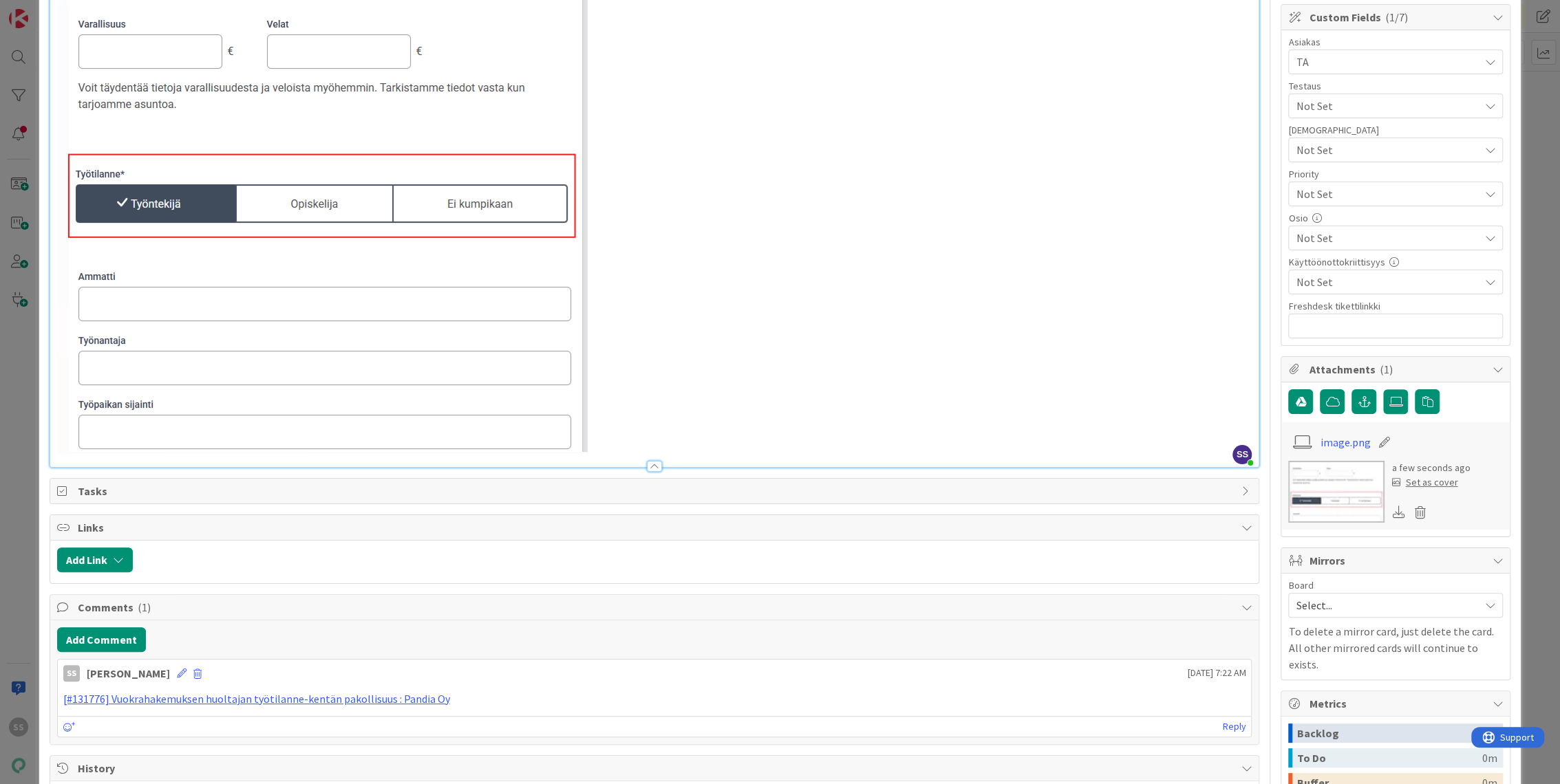
scroll to position [306, 0]
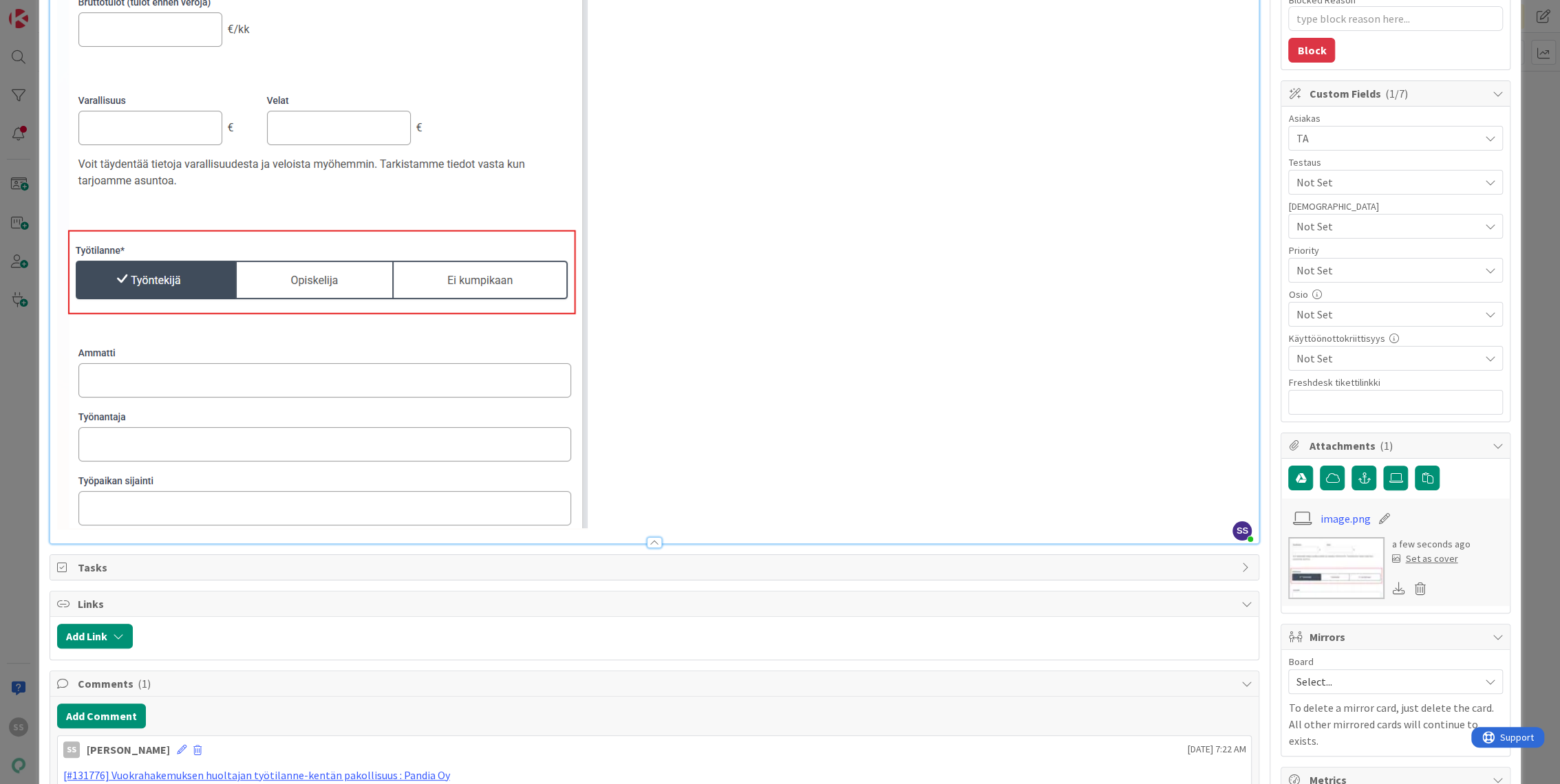
click at [1344, 320] on span "Not Set" at bounding box center [1386, 315] width 183 height 16
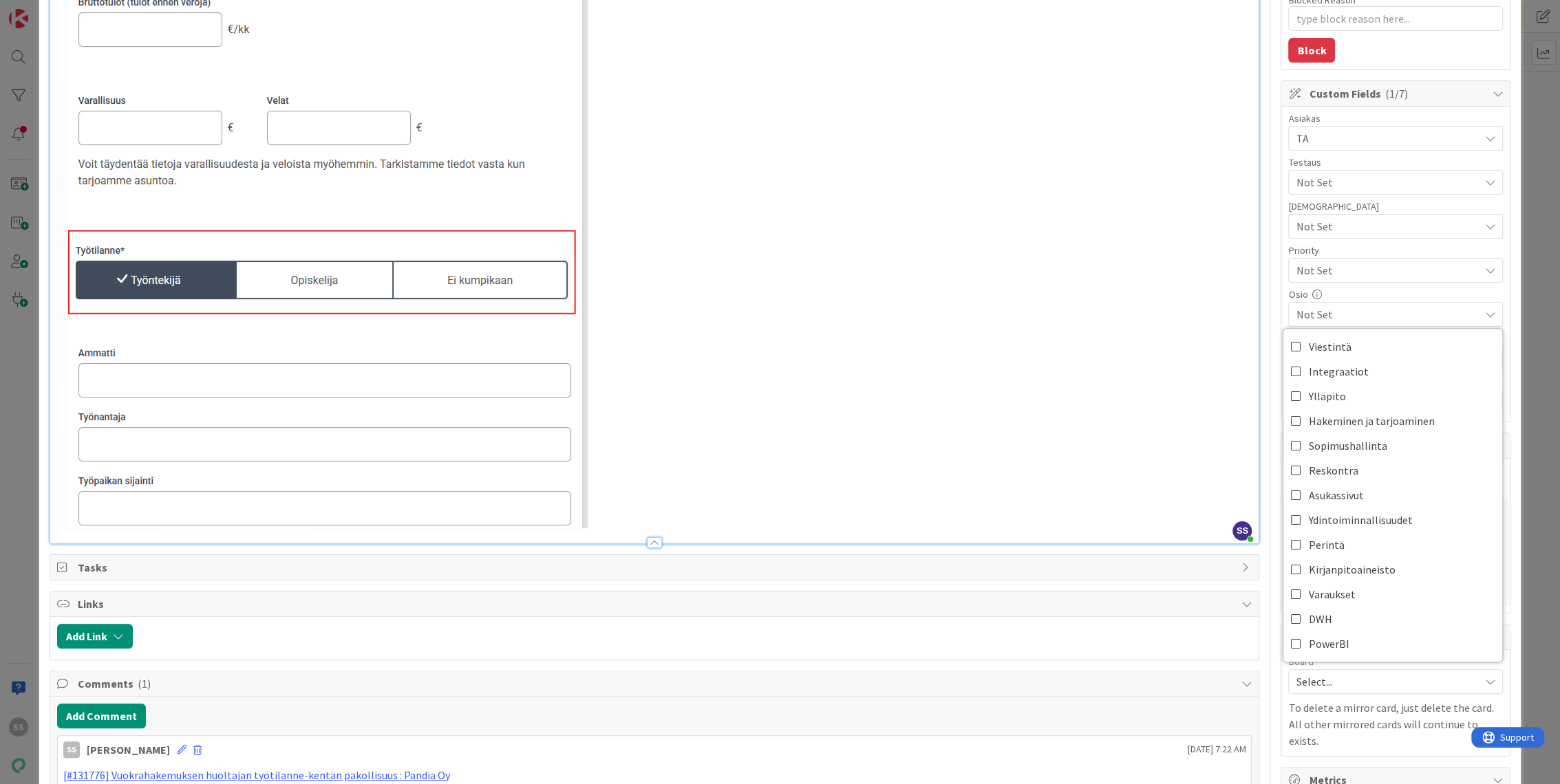
click at [1243, 278] on div "Seuraavassa päivityksessä 16.9. tulee uutena ominaisuutena: ” Poistettu vuokrah…" at bounding box center [654, 196] width 1209 height 694
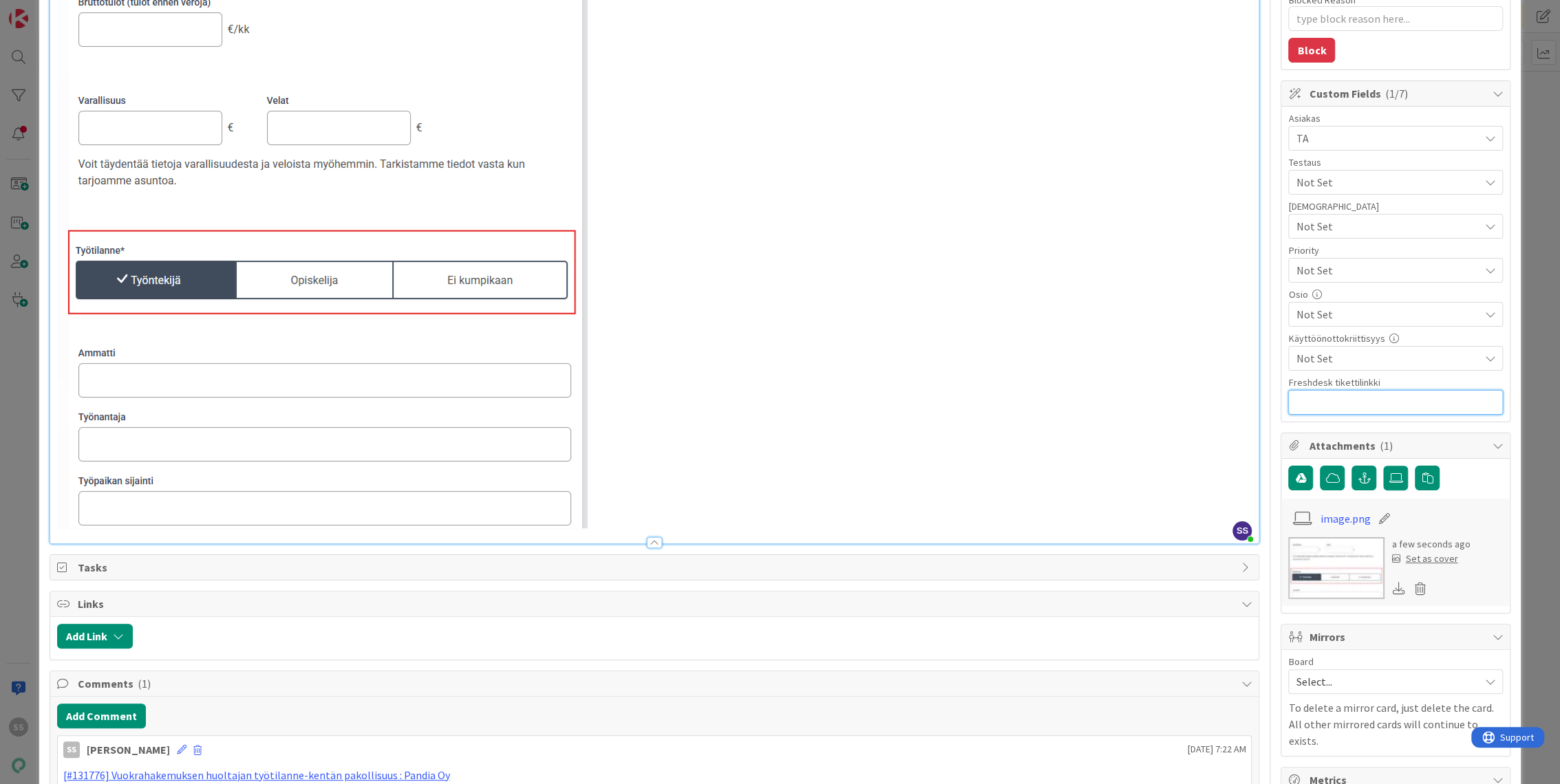
click at [1325, 397] on input "text" at bounding box center [1395, 402] width 215 height 25
paste input "https://pandia-help.freshdesk.com/a/tickets/131776"
type input "https://pandia-help.freshdesk.com/a/tickets/131776"
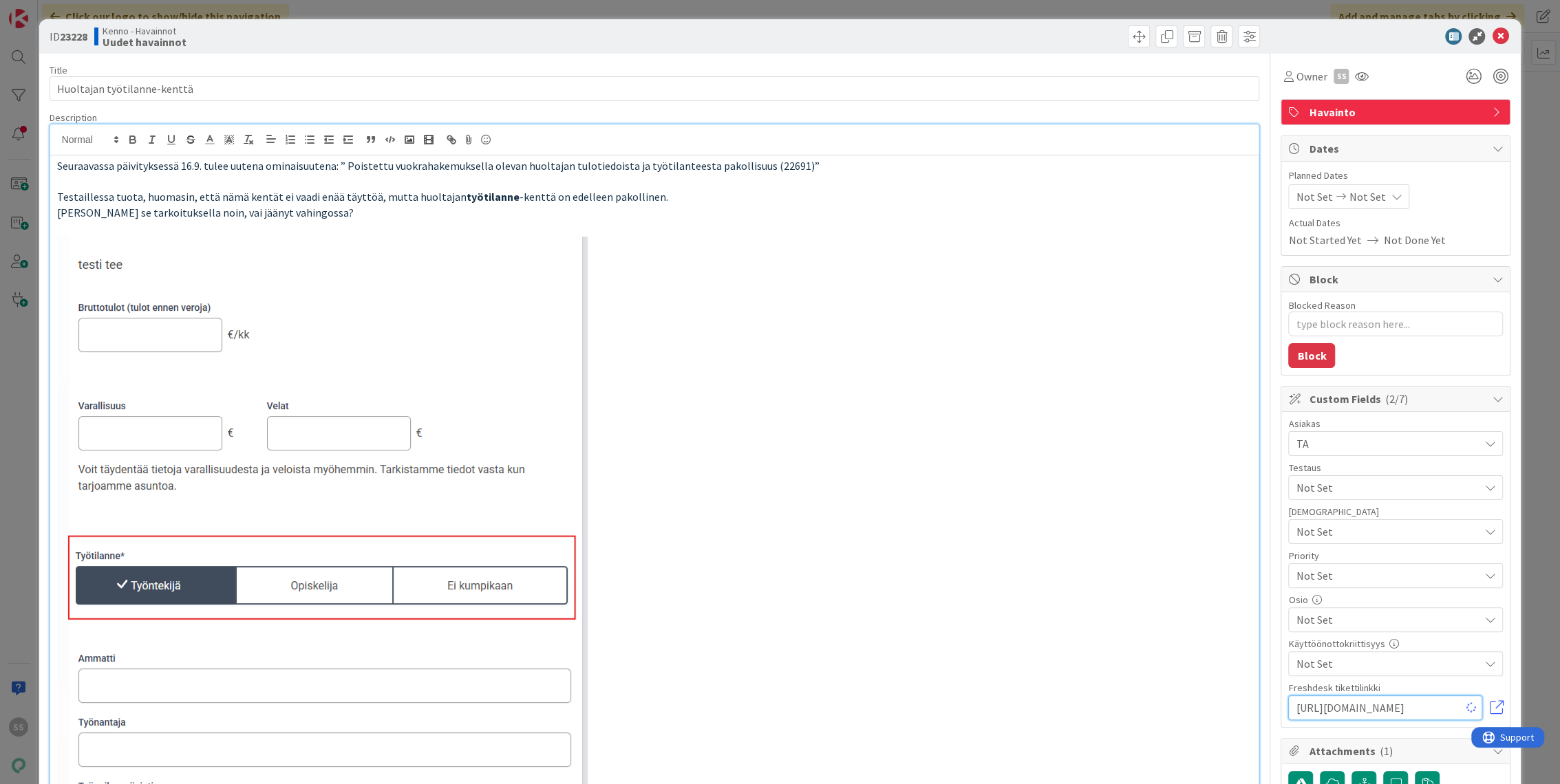
type textarea "x"
type input "https://pandia-help.freshdesk.com/a/tickets/131776"
click at [861, 55] on div "Title 27 / 128 Huoltajan työtilanne-kenttä Description SS Sonja Sainio just joi…" at bounding box center [654, 693] width 1211 height 1280
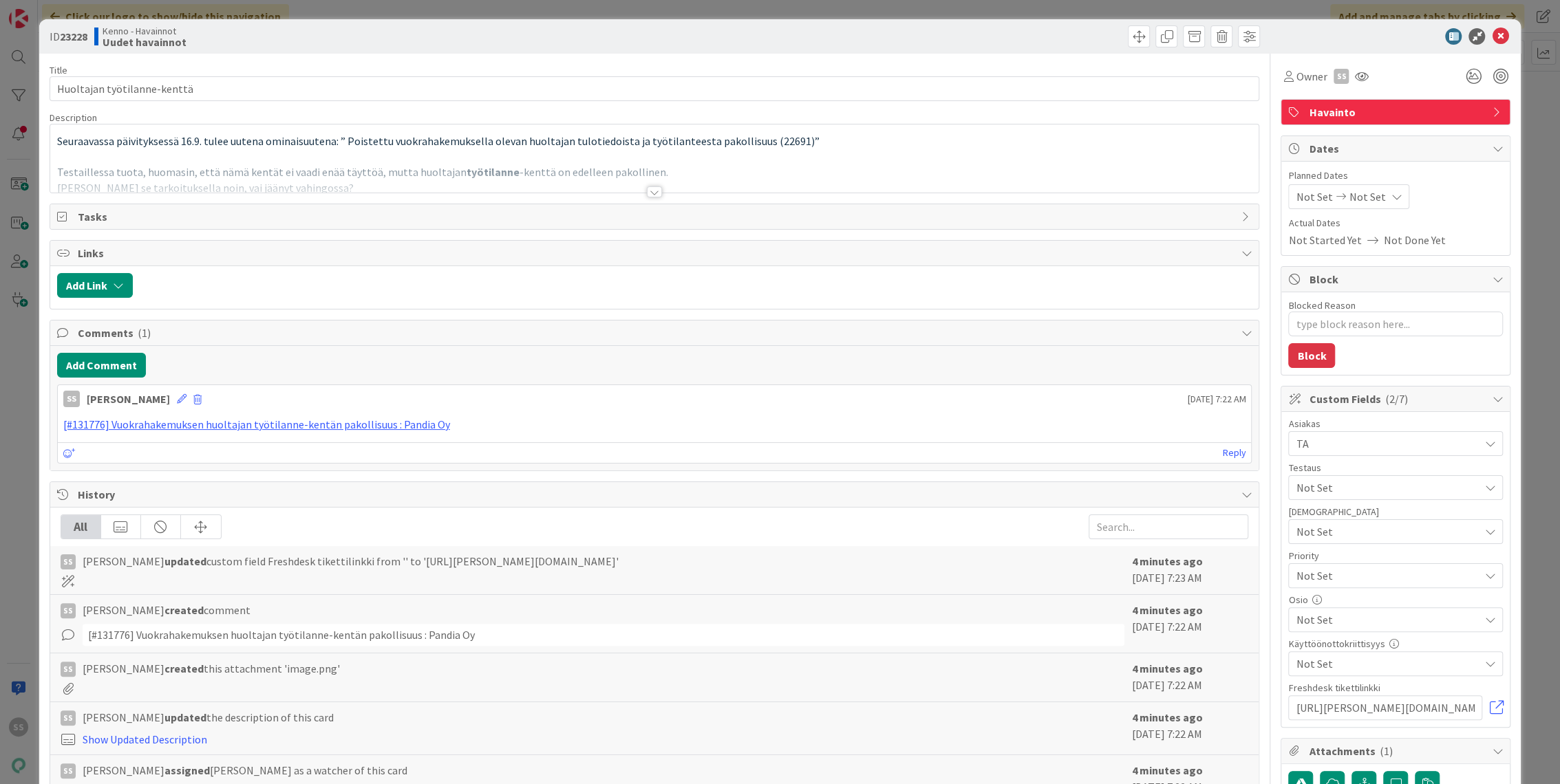
type textarea "x"
